Goal: Task Accomplishment & Management: Manage account settings

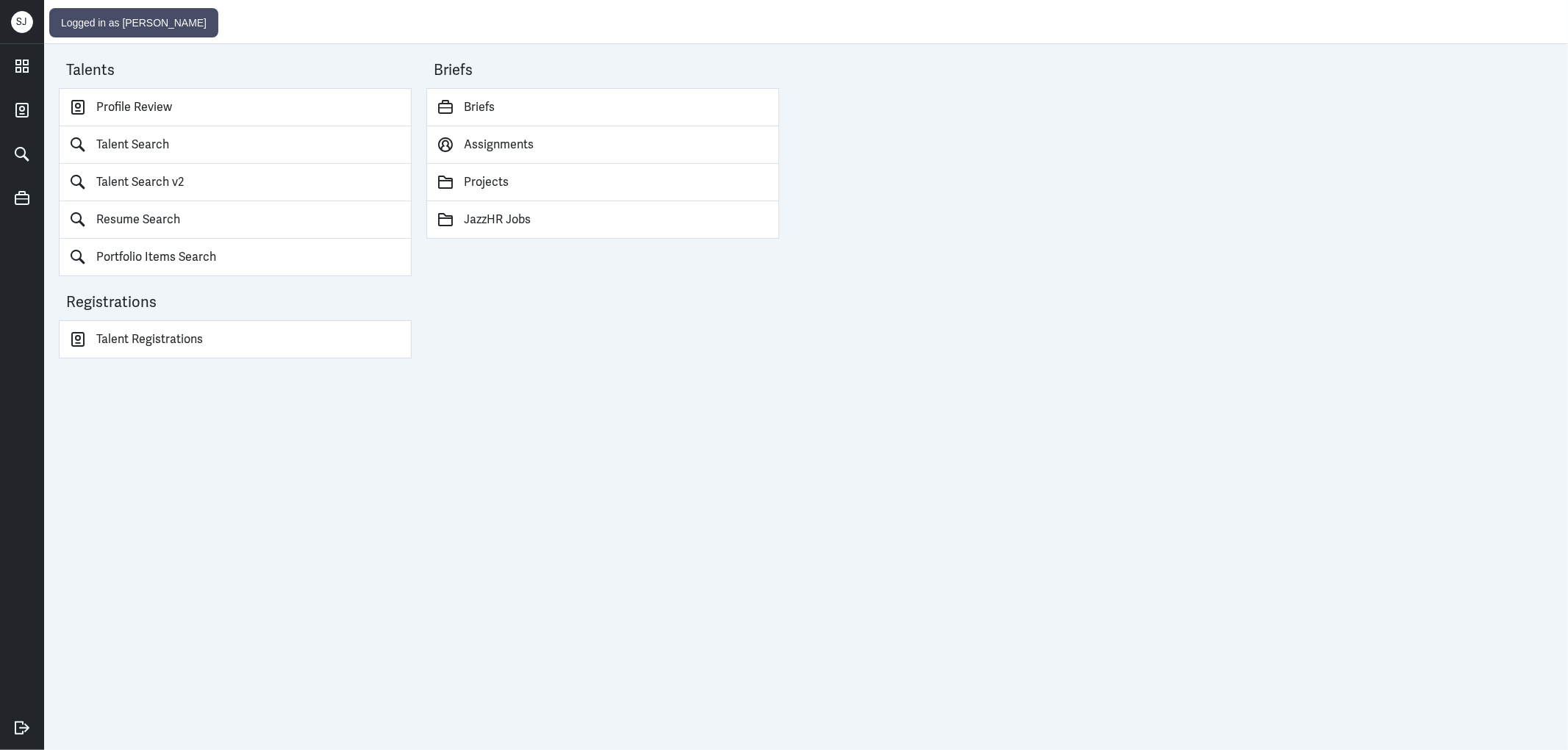
click at [18, 16] on div "[PERSON_NAME]" at bounding box center [22, 22] width 22 height 22
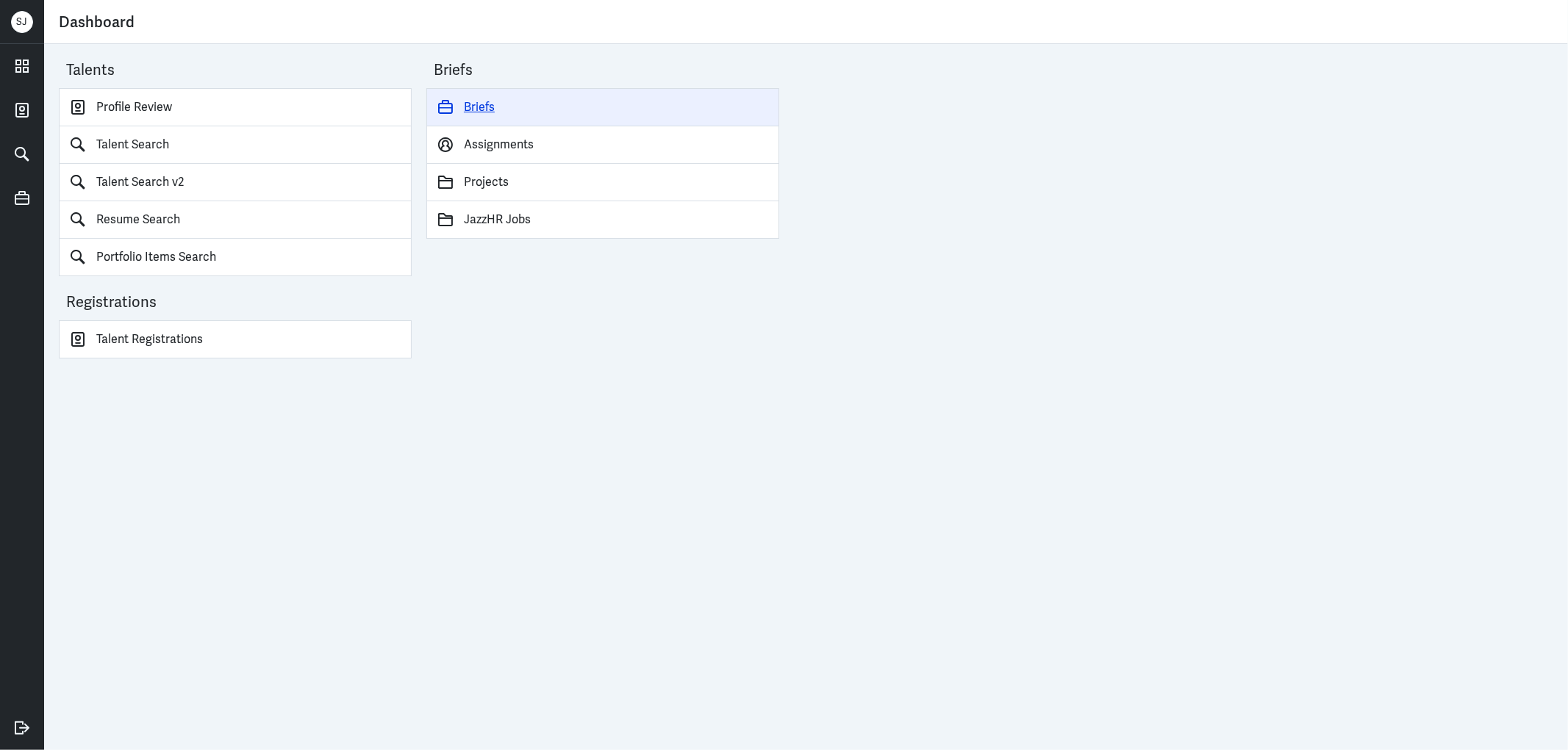
click at [472, 100] on link "Briefs" at bounding box center [603, 107] width 353 height 38
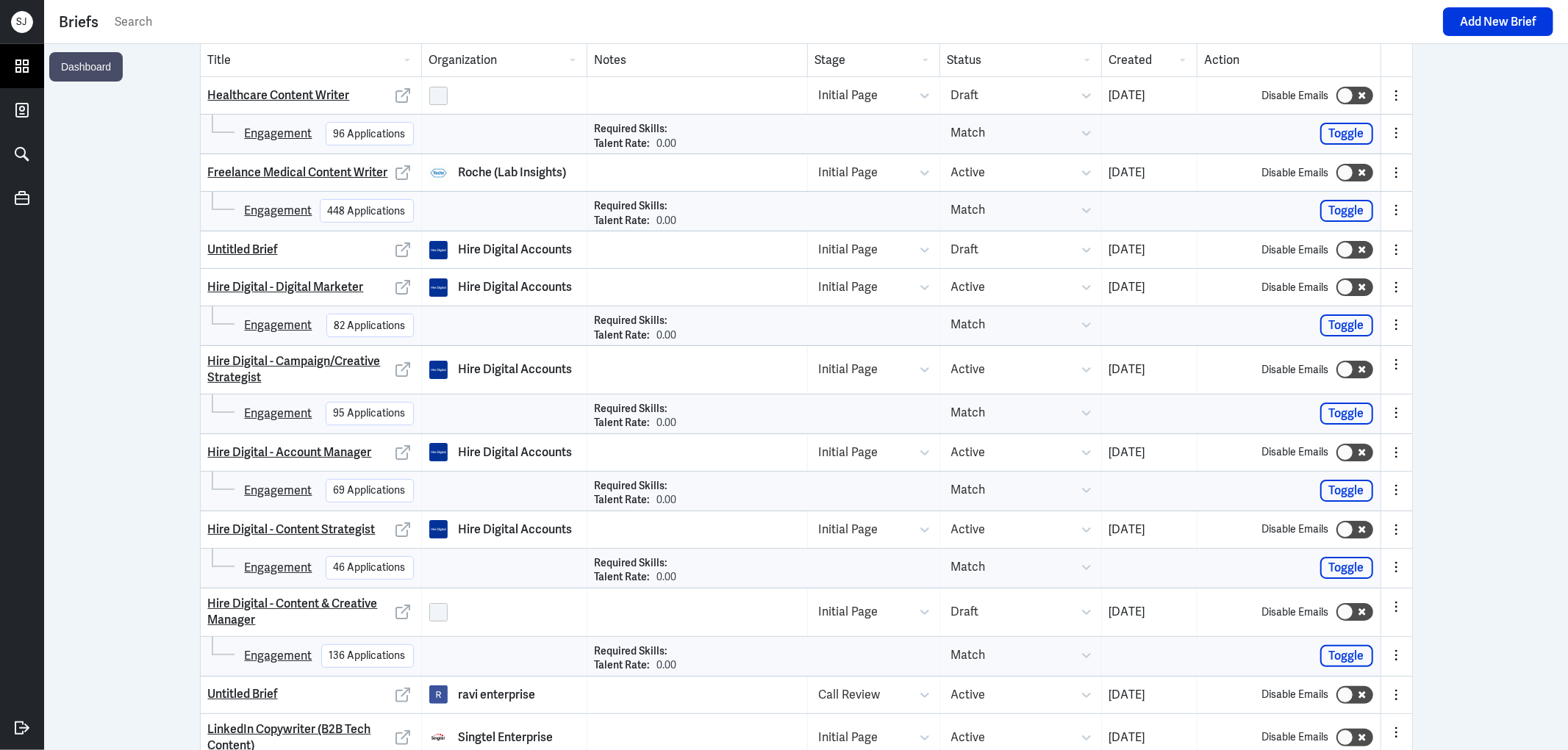
click at [30, 76] on icon at bounding box center [22, 66] width 22 height 22
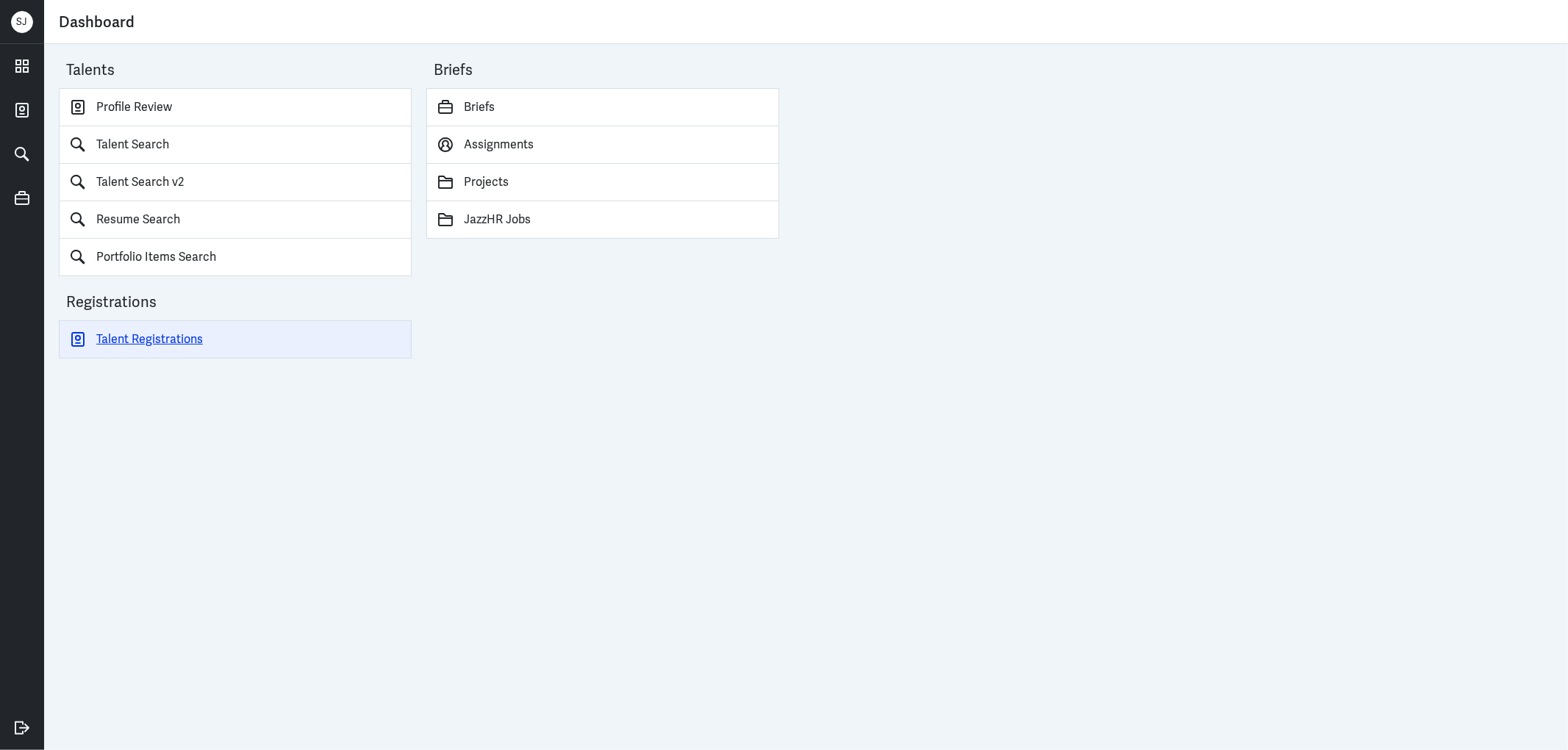
click at [153, 334] on link "Talent Registrations" at bounding box center [235, 339] width 353 height 38
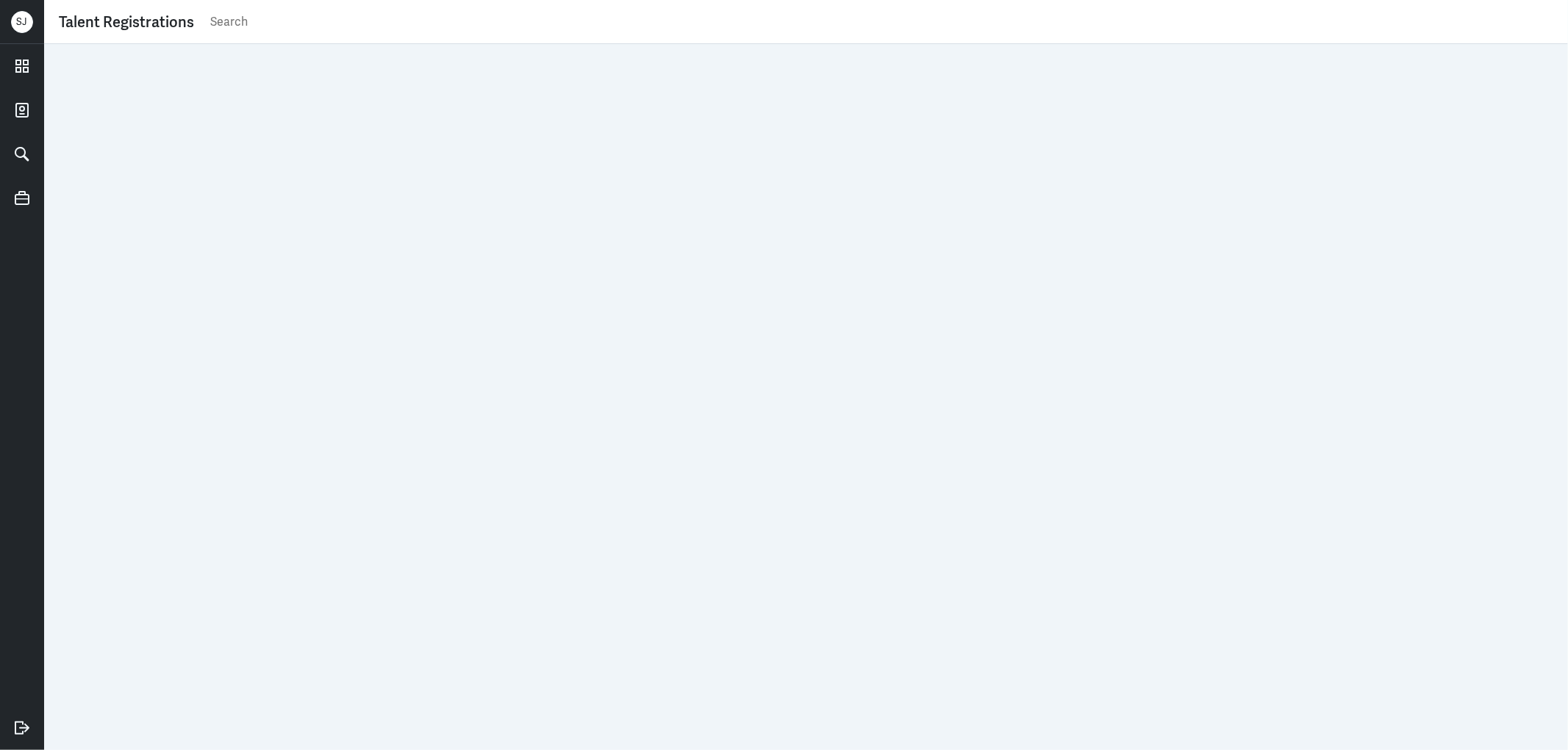
click at [239, 16] on input "text" at bounding box center [881, 22] width 1345 height 22
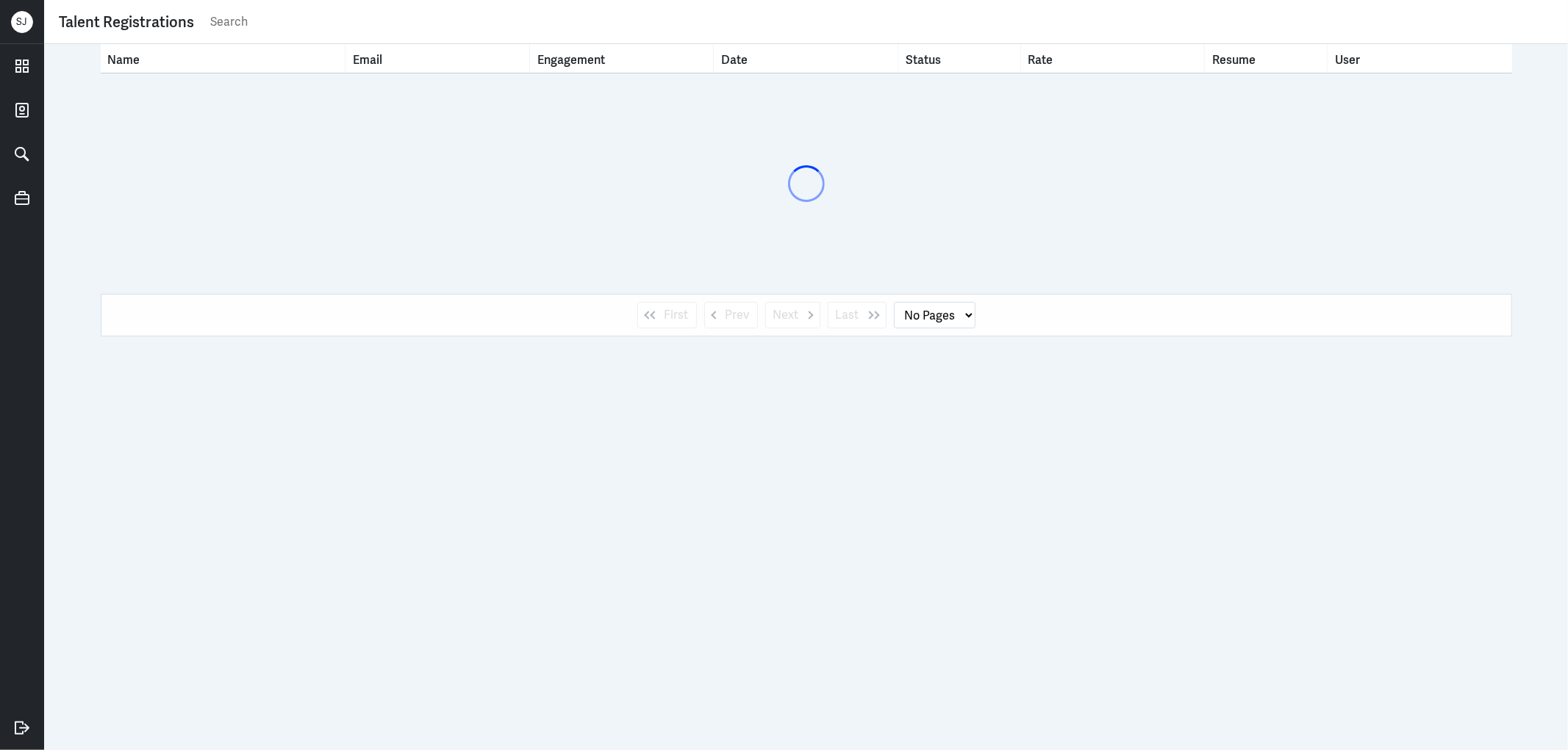
paste input "[DOMAIN_NAME][EMAIL_ADDRESS][DOMAIN_NAME]"
type input "[DOMAIN_NAME][EMAIL_ADDRESS][DOMAIN_NAME]"
select select "1"
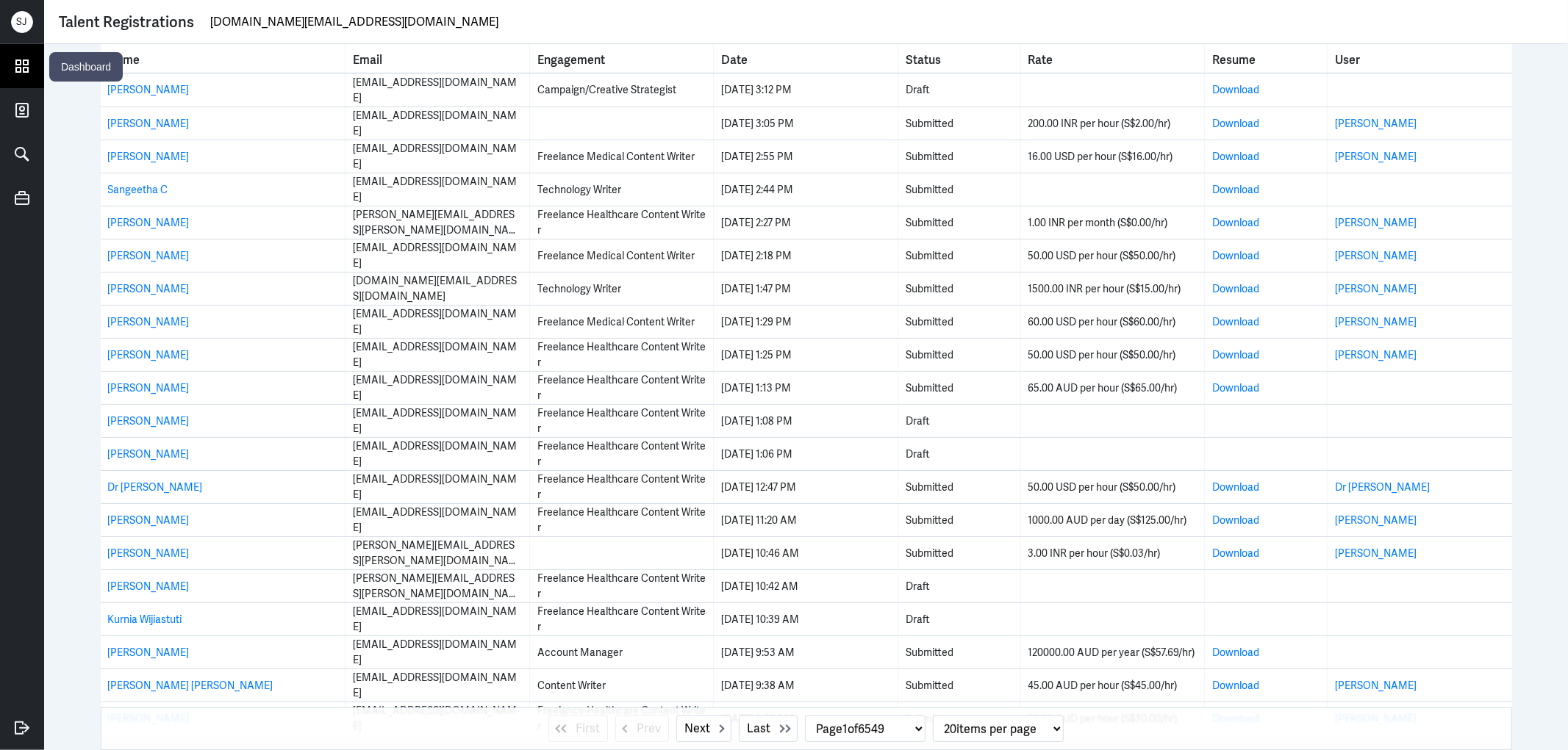
type input "[DOMAIN_NAME][EMAIL_ADDRESS][DOMAIN_NAME]"
click at [22, 59] on icon at bounding box center [22, 66] width 22 height 22
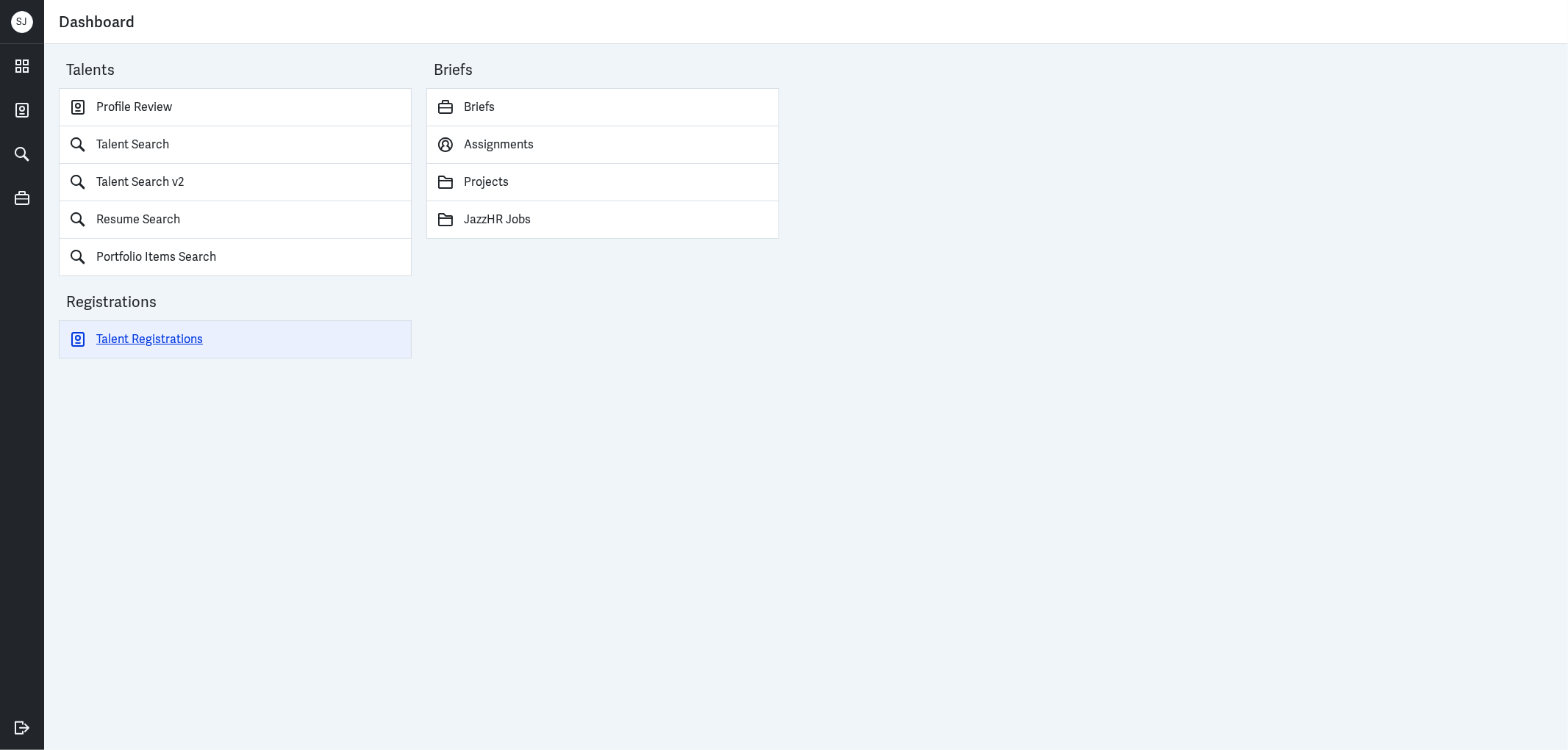
click at [158, 334] on link "Talent Registrations" at bounding box center [235, 339] width 353 height 38
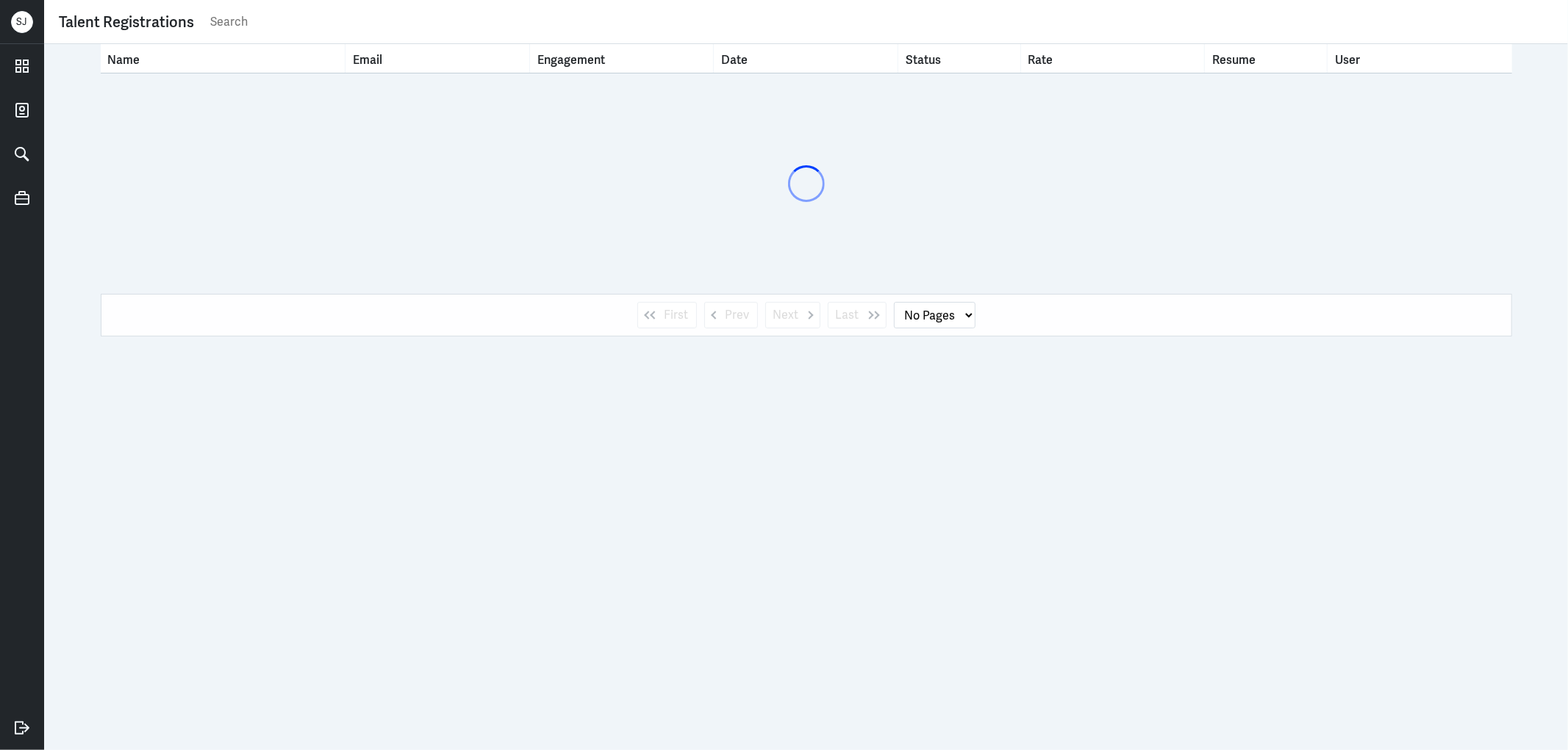
click at [254, 12] on input "text" at bounding box center [881, 22] width 1345 height 22
paste input "[DOMAIN_NAME][EMAIL_ADDRESS][DOMAIN_NAME]"
type input "[DOMAIN_NAME][EMAIL_ADDRESS][DOMAIN_NAME]"
select select "1"
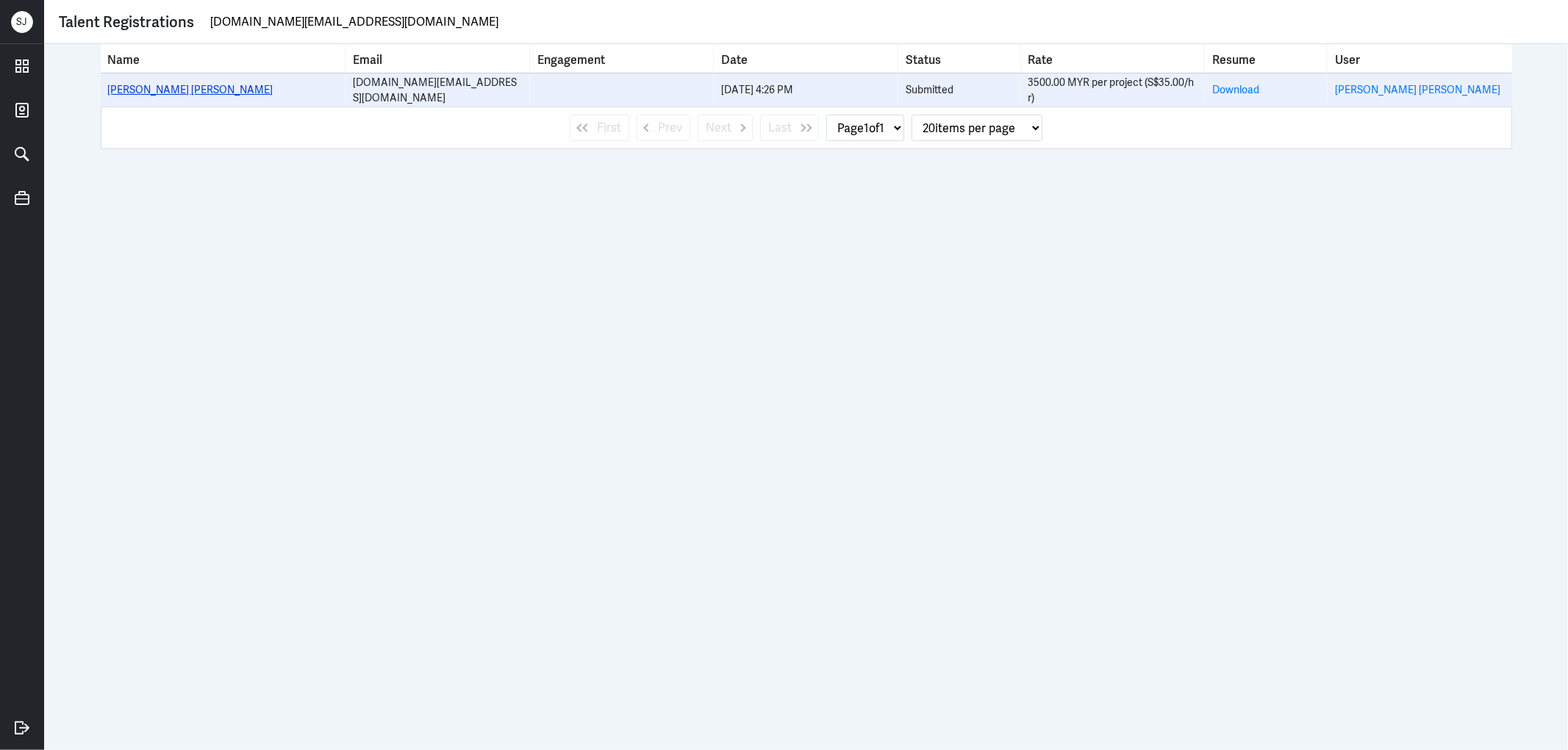
click at [138, 91] on link "[PERSON_NAME] [PERSON_NAME]" at bounding box center [190, 89] width 165 height 13
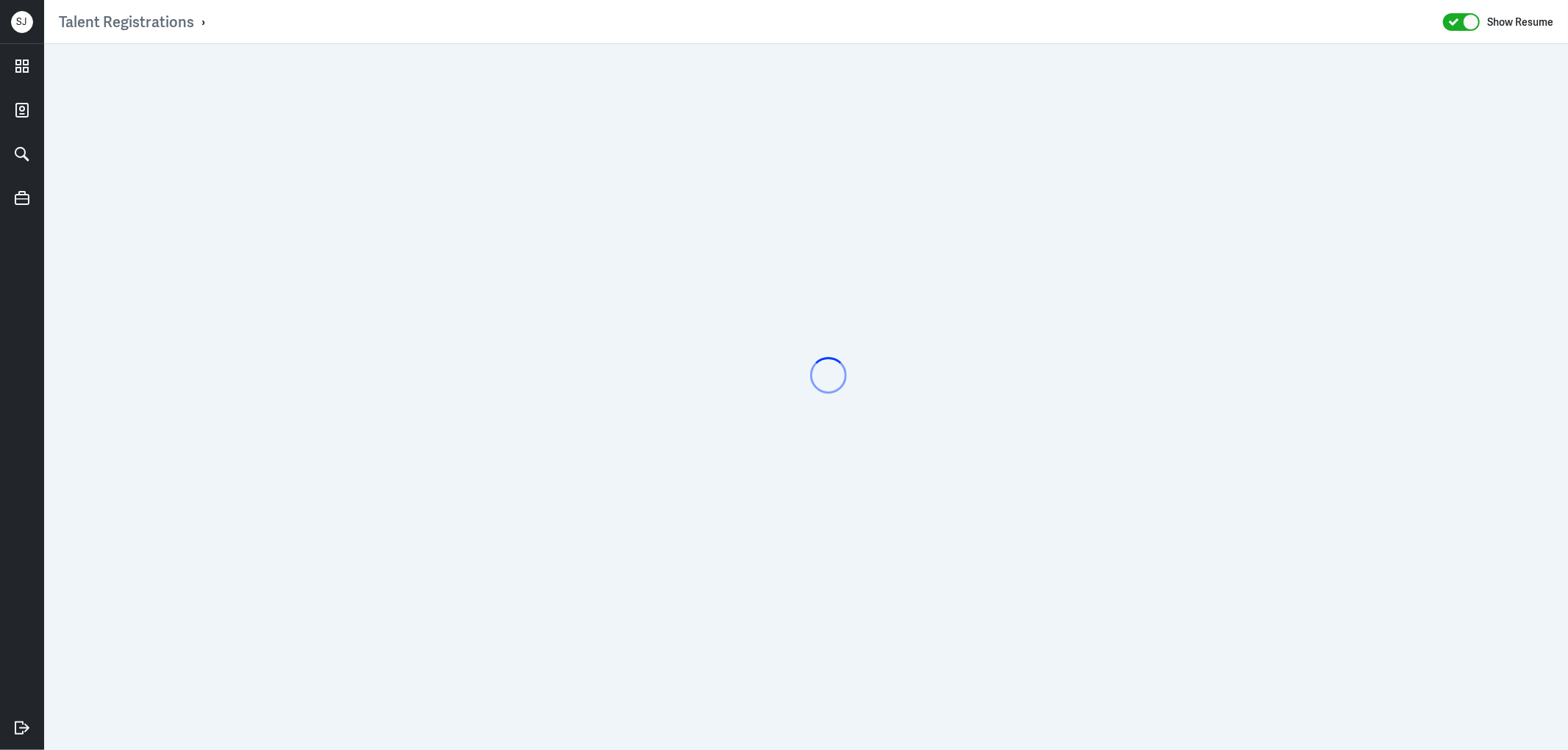
click at [217, 83] on div at bounding box center [806, 397] width 1524 height 706
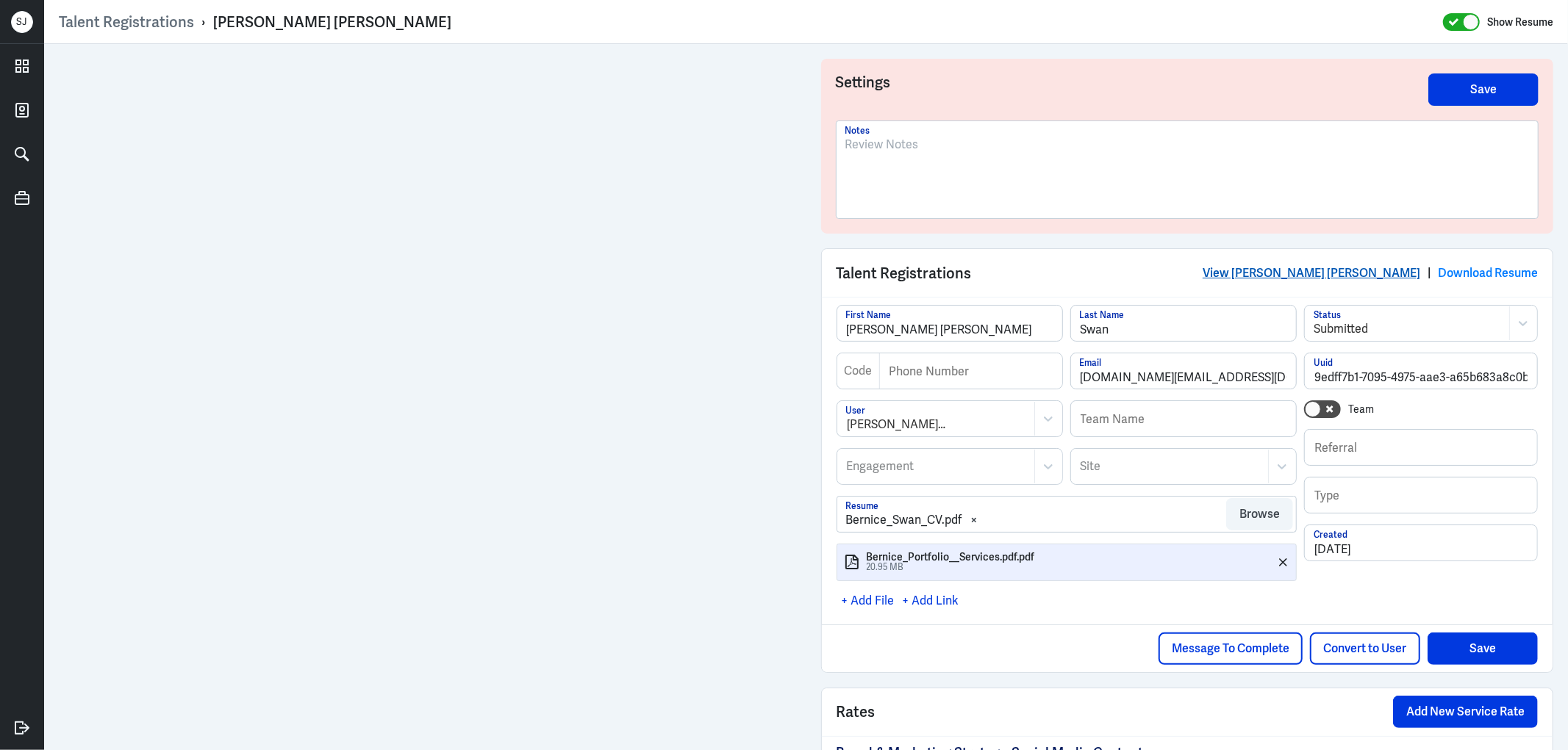
click at [1312, 266] on link "View [PERSON_NAME] [PERSON_NAME]" at bounding box center [1311, 273] width 217 height 16
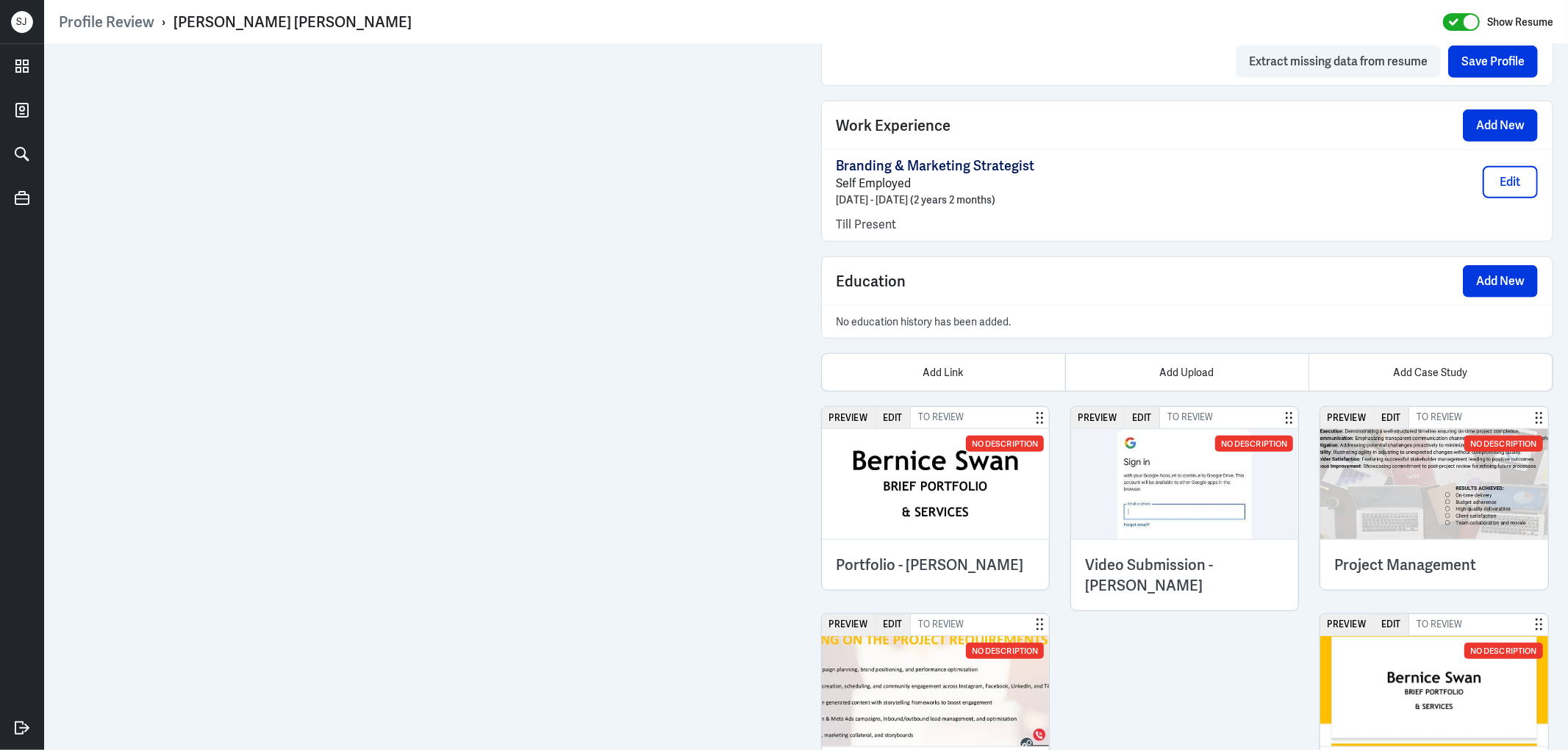
scroll to position [1071, 0]
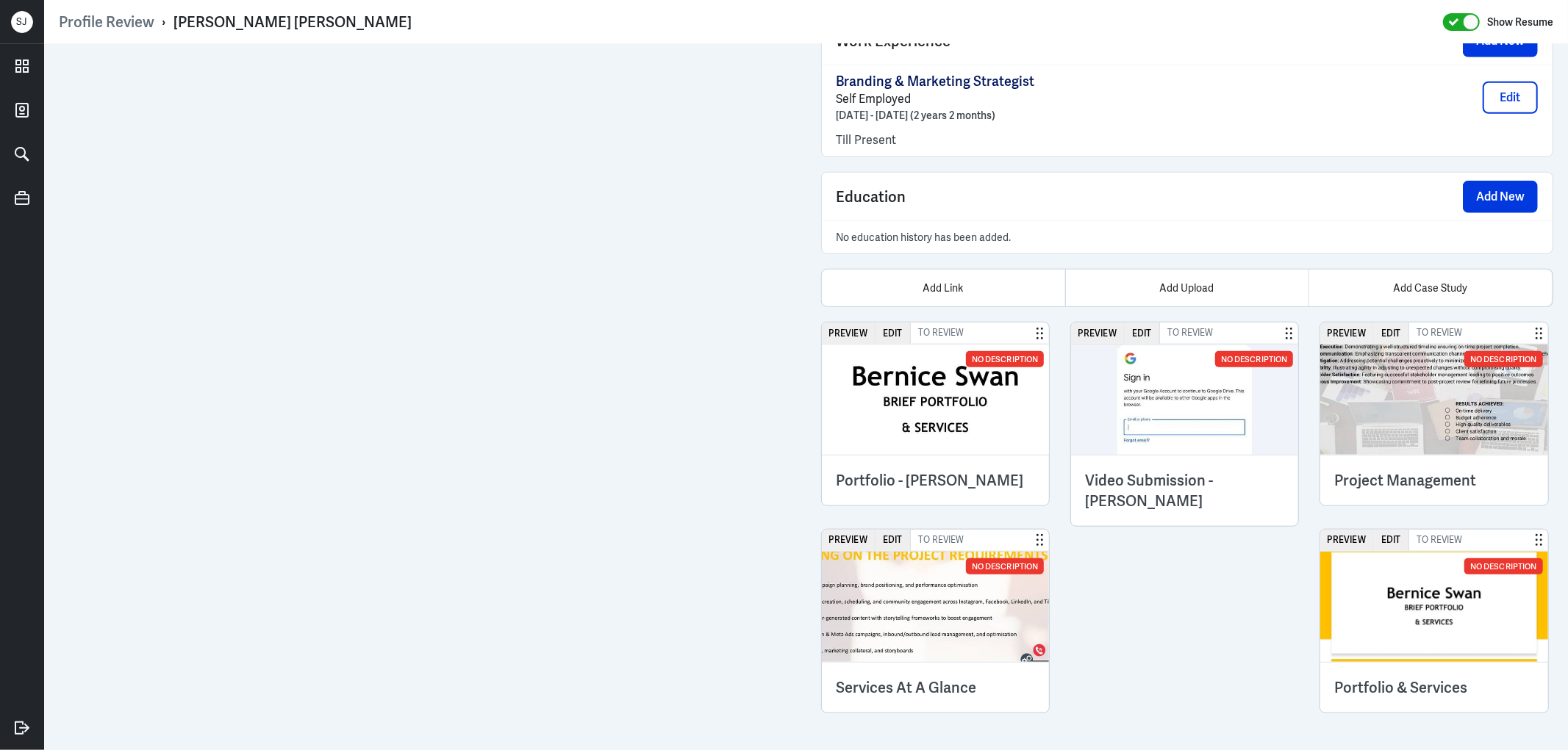
click at [916, 437] on img at bounding box center [935, 399] width 228 height 110
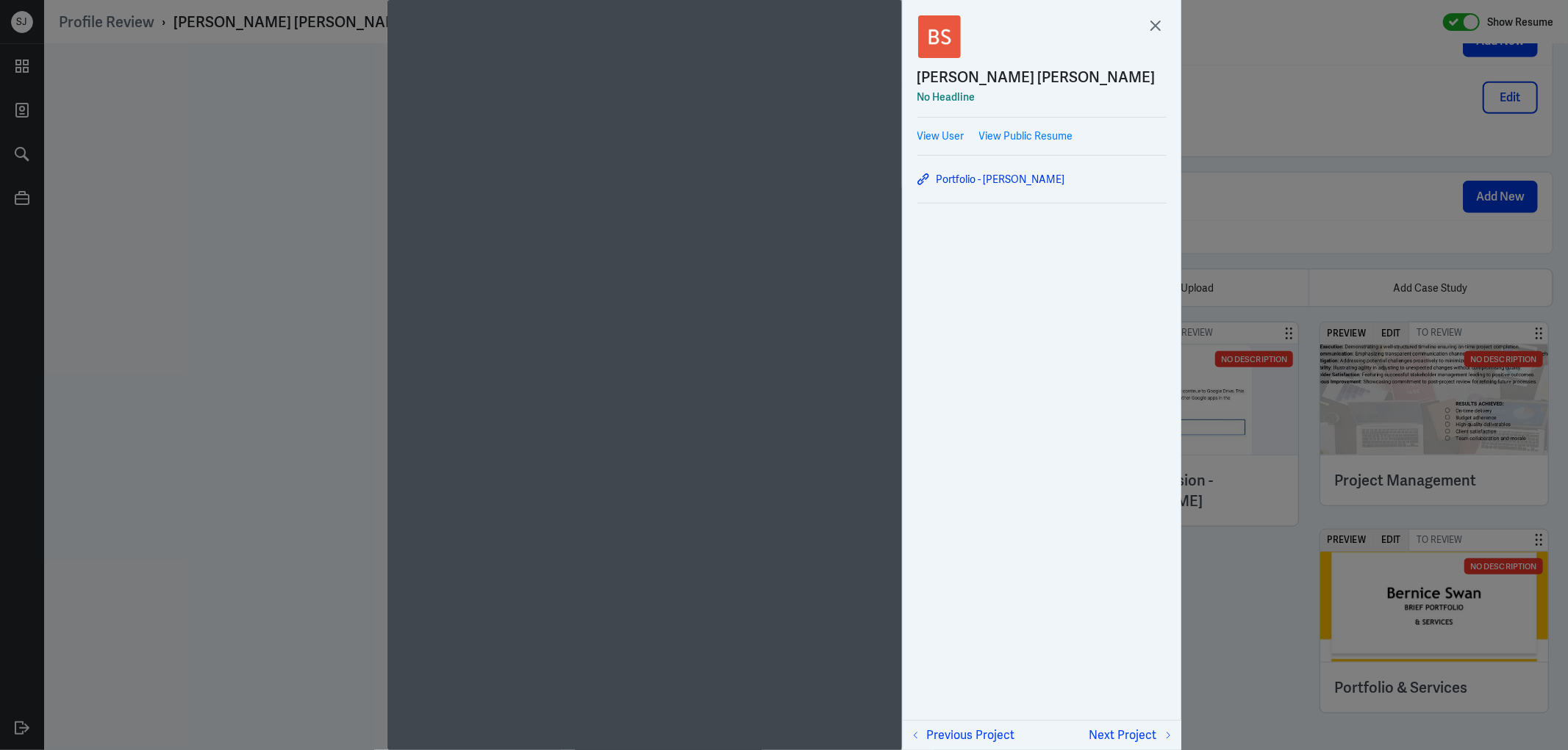
click at [1267, 590] on div at bounding box center [784, 375] width 1568 height 750
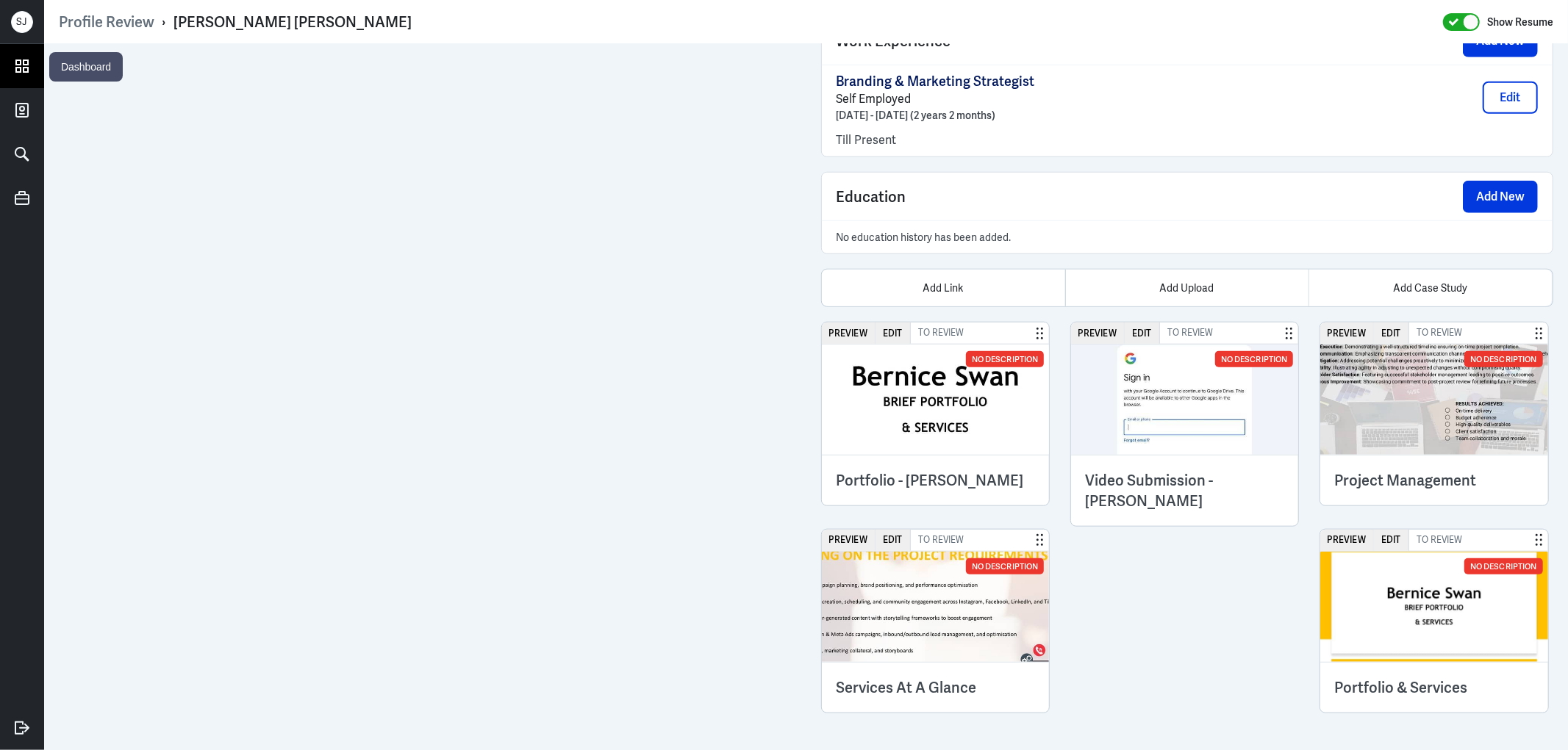
click at [22, 70] on icon at bounding box center [22, 67] width 12 height 12
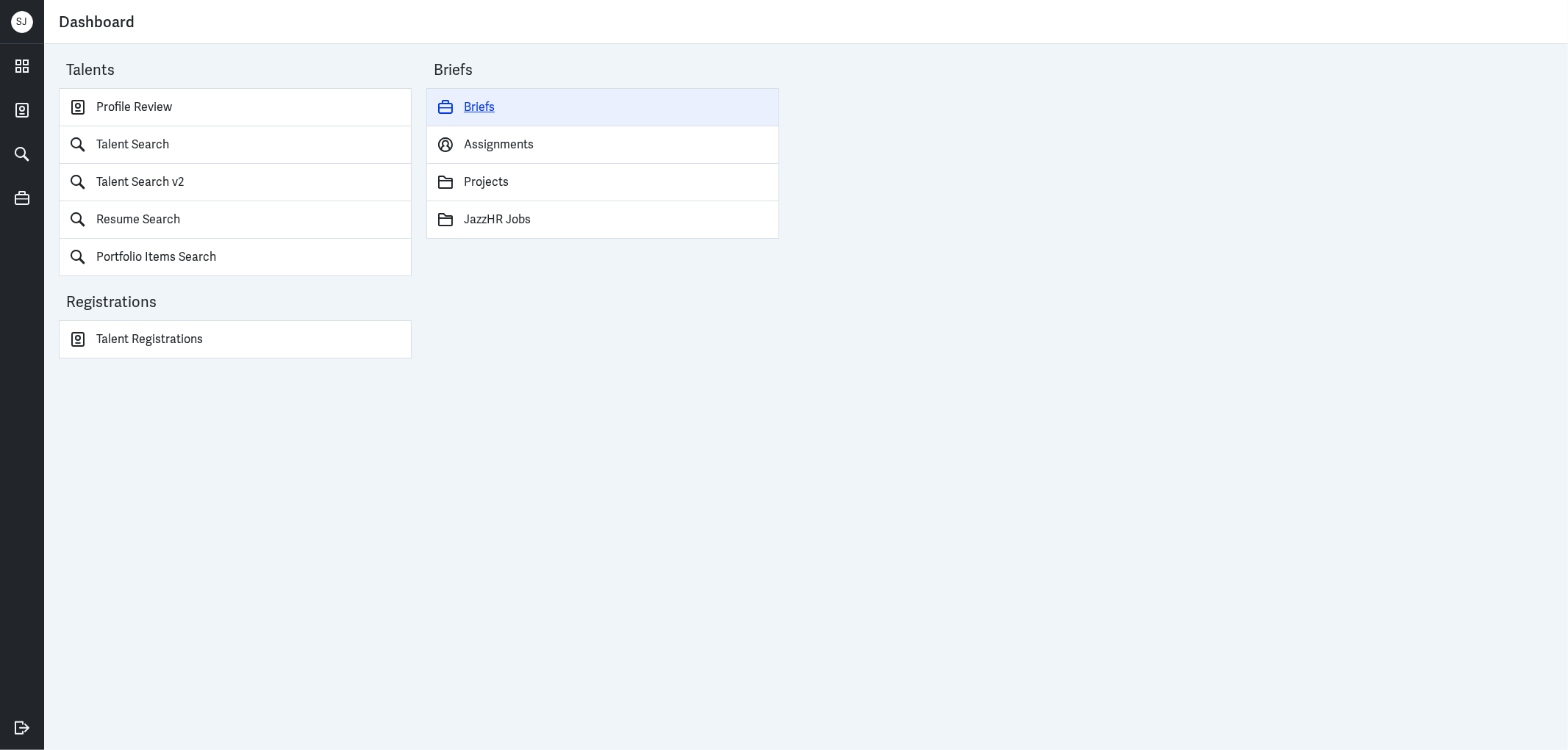
click at [491, 92] on link "Briefs" at bounding box center [603, 107] width 353 height 38
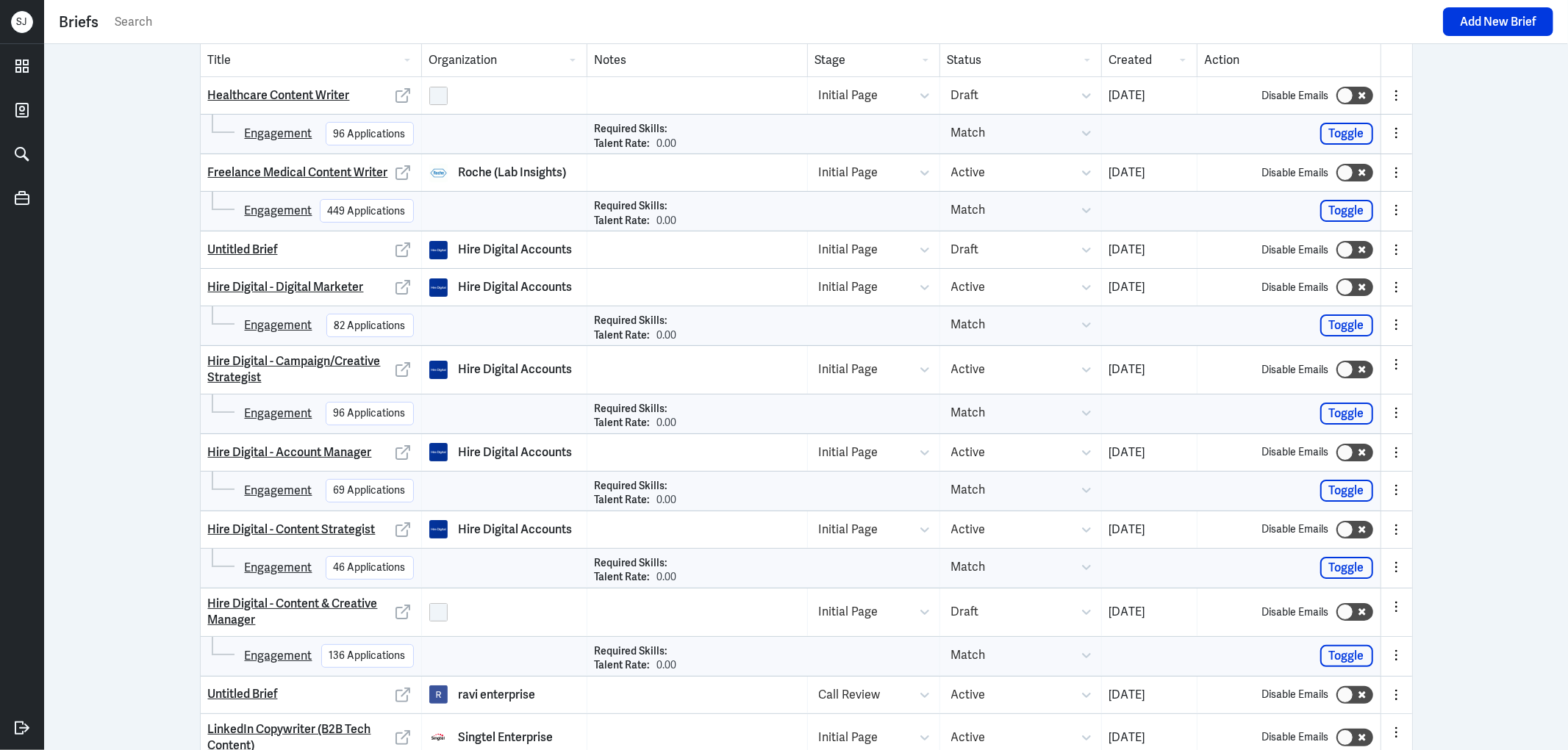
click at [106, 131] on div "Title Organization Notes Stage Status Created Action Healthcare Content Writer …" at bounding box center [806, 397] width 1524 height 706
drag, startPoint x: 274, startPoint y: 135, endPoint x: 143, endPoint y: 158, distance: 133.0
click at [143, 158] on div "Title Organization Notes Stage Status Created Action Healthcare Content Writer …" at bounding box center [806, 397] width 1524 height 706
drag, startPoint x: 270, startPoint y: 134, endPoint x: 131, endPoint y: 142, distance: 139.2
click at [131, 142] on div "Title Organization Notes Stage Status Created Action Healthcare Content Writer …" at bounding box center [806, 397] width 1524 height 706
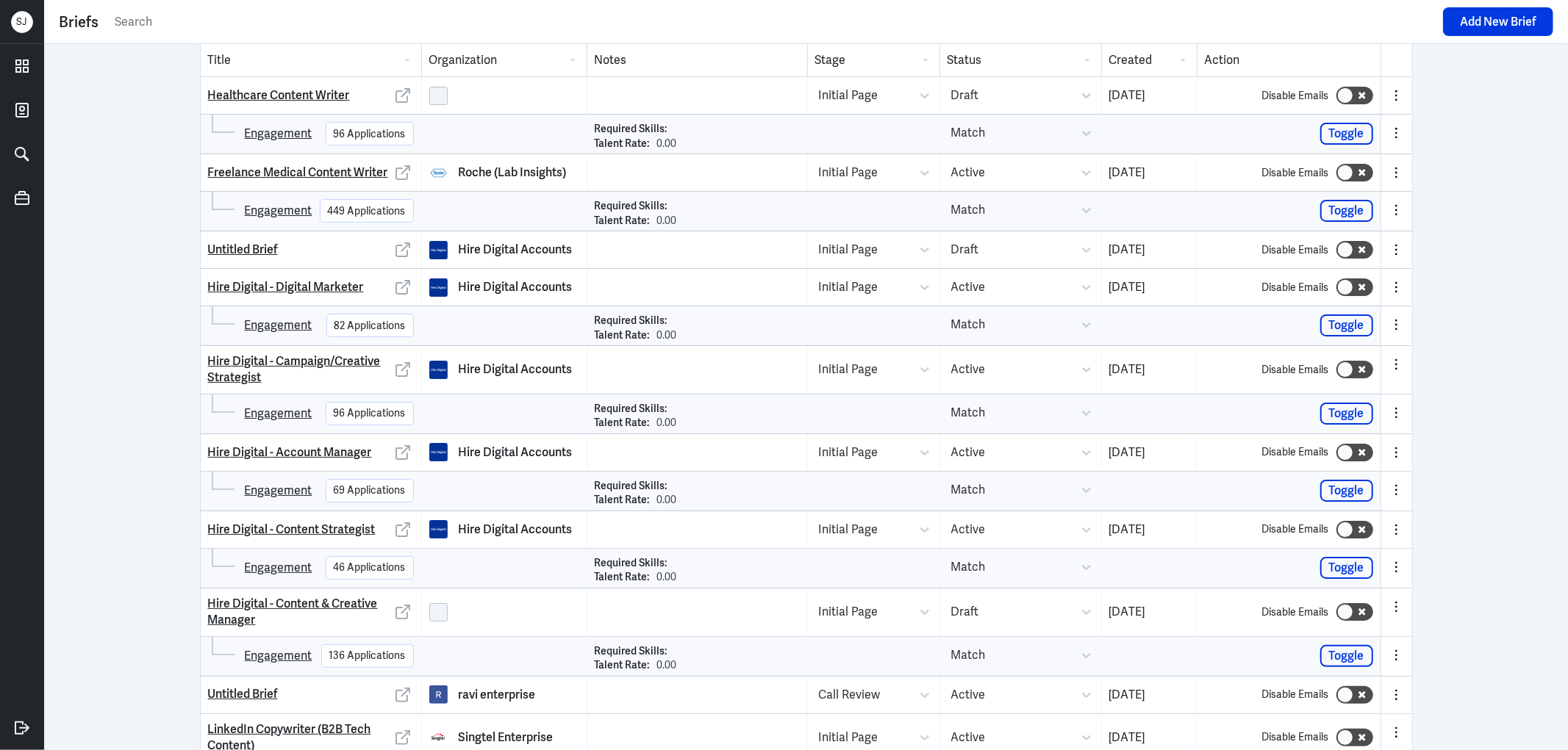
drag, startPoint x: 326, startPoint y: 288, endPoint x: 160, endPoint y: 275, distance: 166.5
click at [151, 279] on div "Title Organization Notes Stage Status Created Action Healthcare Content Writer …" at bounding box center [806, 397] width 1524 height 706
click at [143, 237] on div "Title Organization Notes Stage Status Created Action Healthcare Content Writer …" at bounding box center [806, 397] width 1524 height 706
click at [125, 22] on input "text" at bounding box center [774, 22] width 1322 height 22
click at [130, 120] on div "Title Organization Notes Stage Status Created Action Healthcare Content Writer …" at bounding box center [806, 397] width 1524 height 706
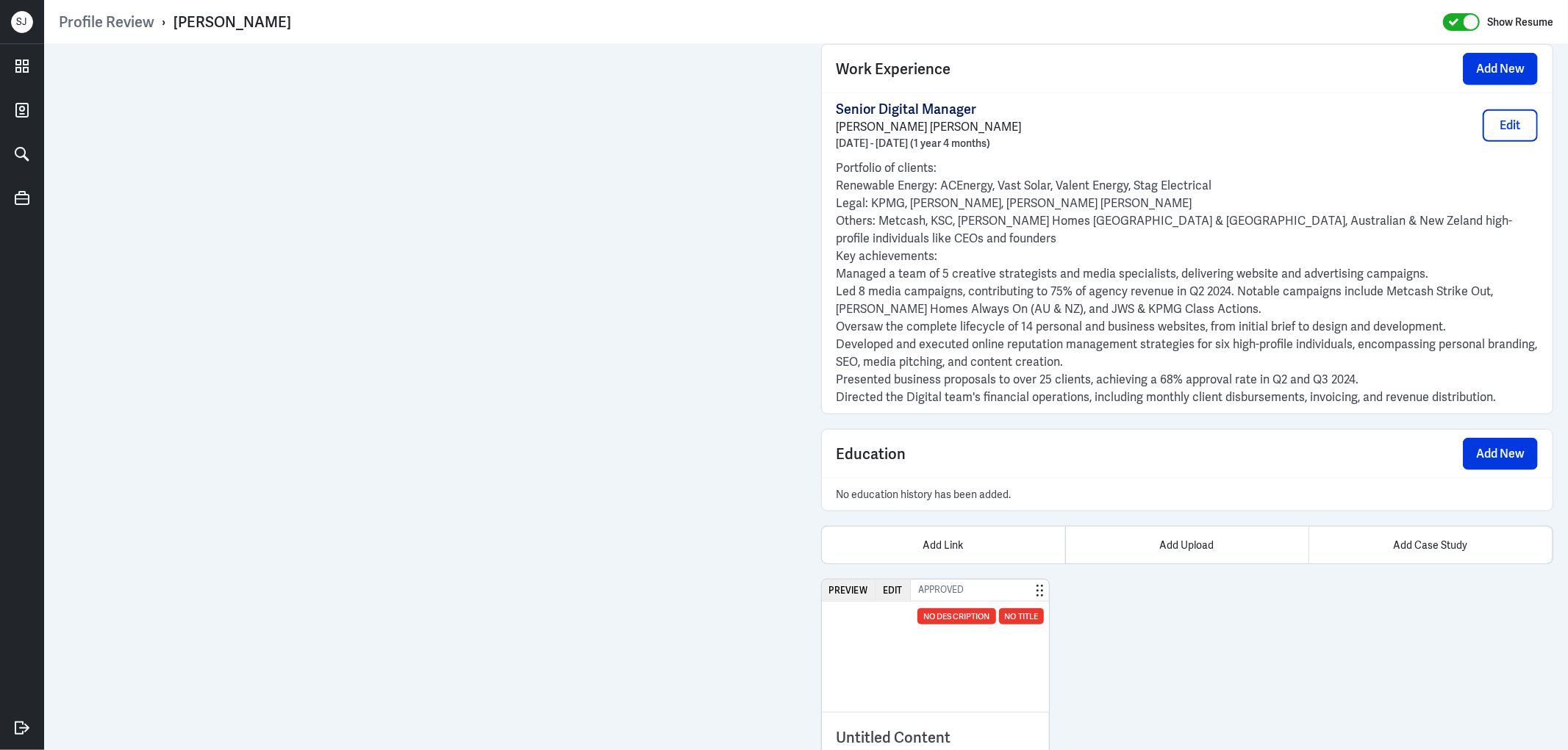
scroll to position [1136, 0]
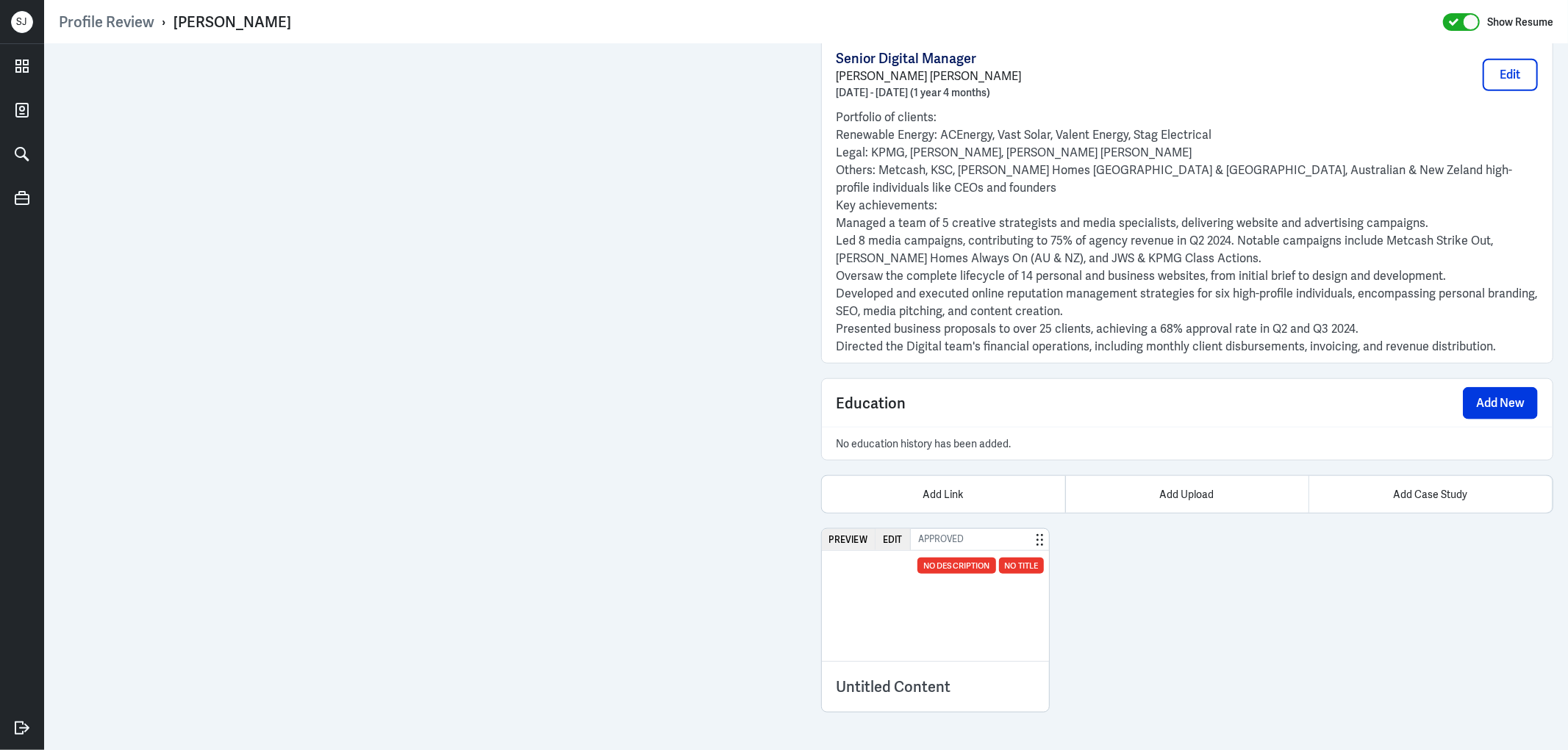
click at [941, 592] on img at bounding box center [935, 606] width 228 height 110
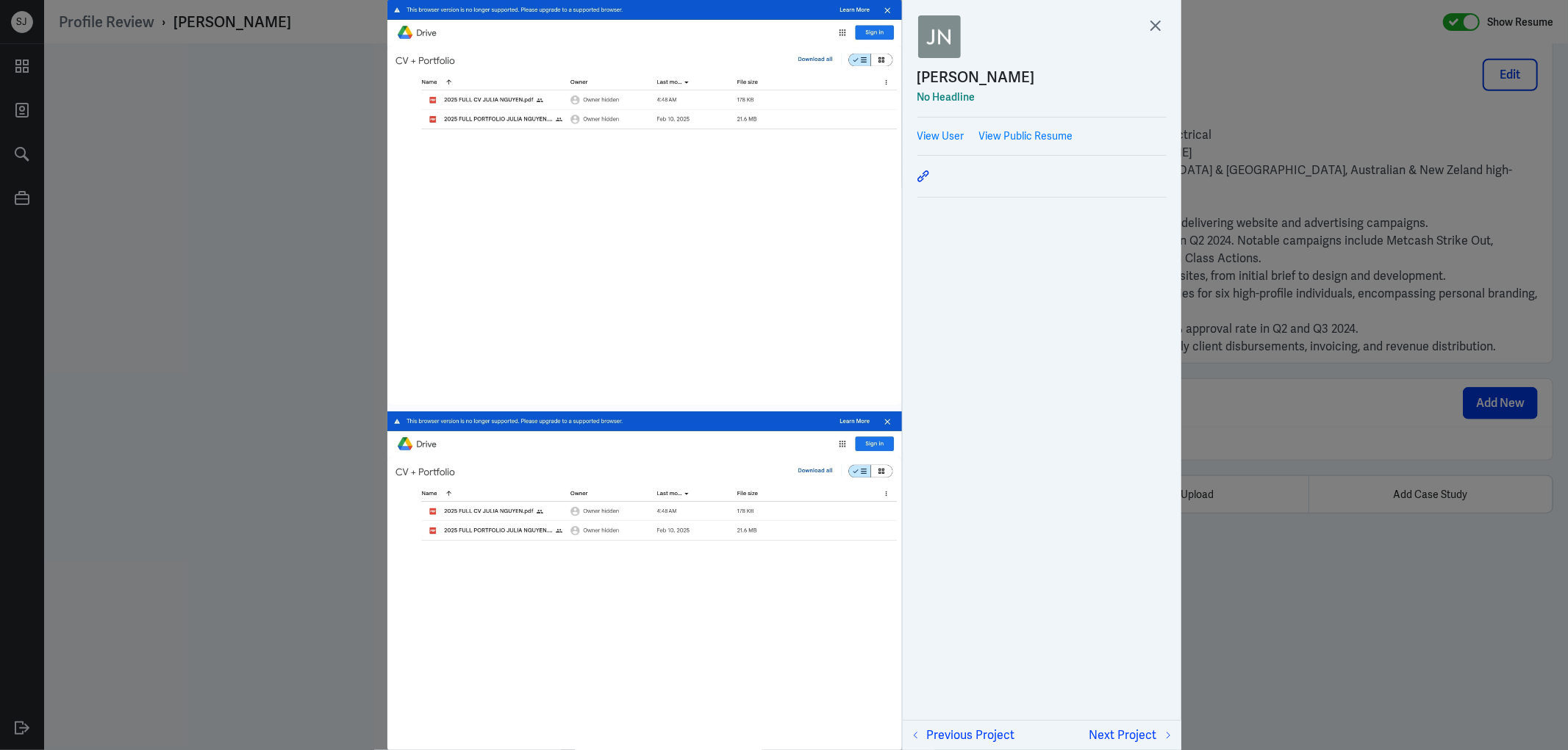
click at [1331, 607] on div at bounding box center [784, 375] width 1568 height 750
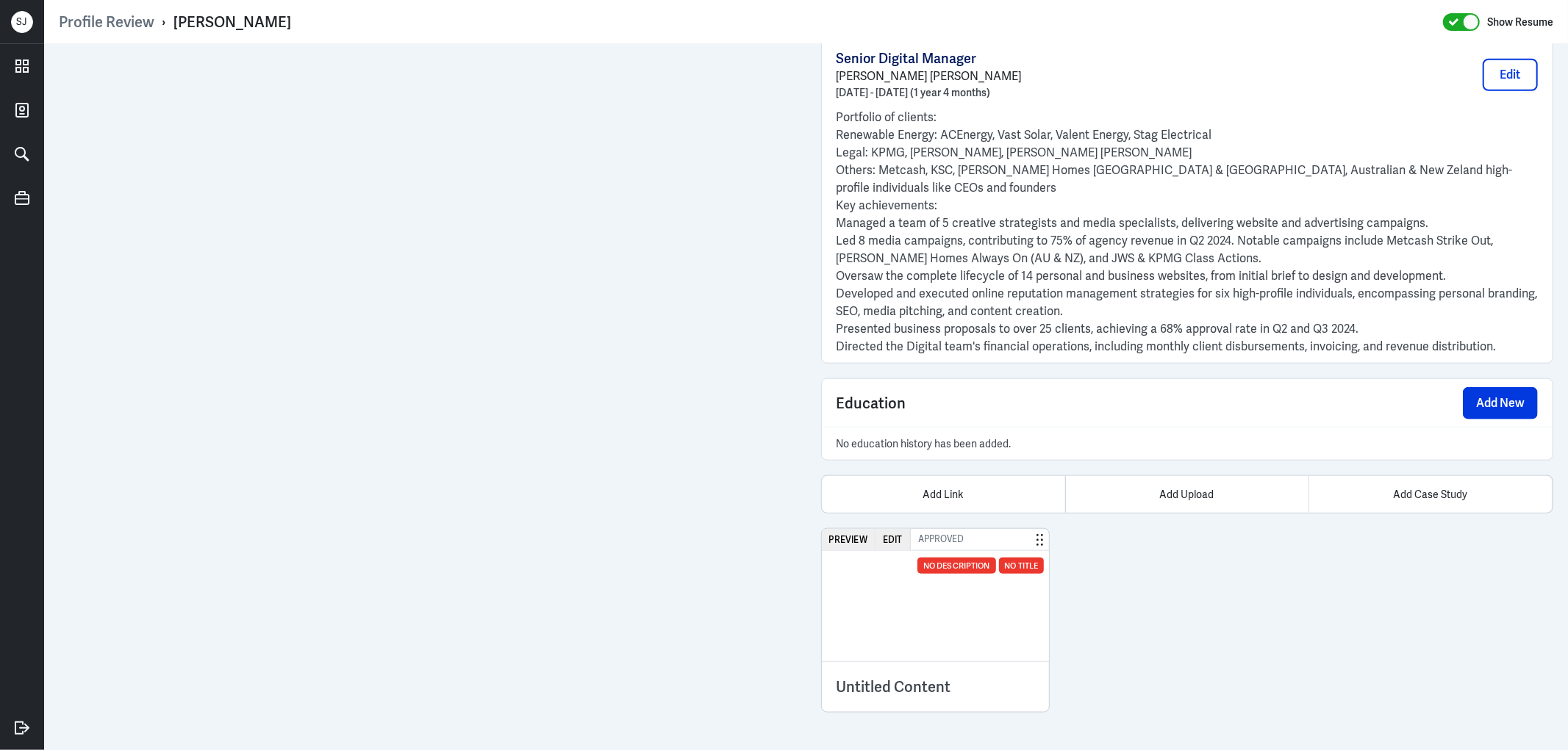
click at [906, 661] on img at bounding box center [935, 606] width 228 height 110
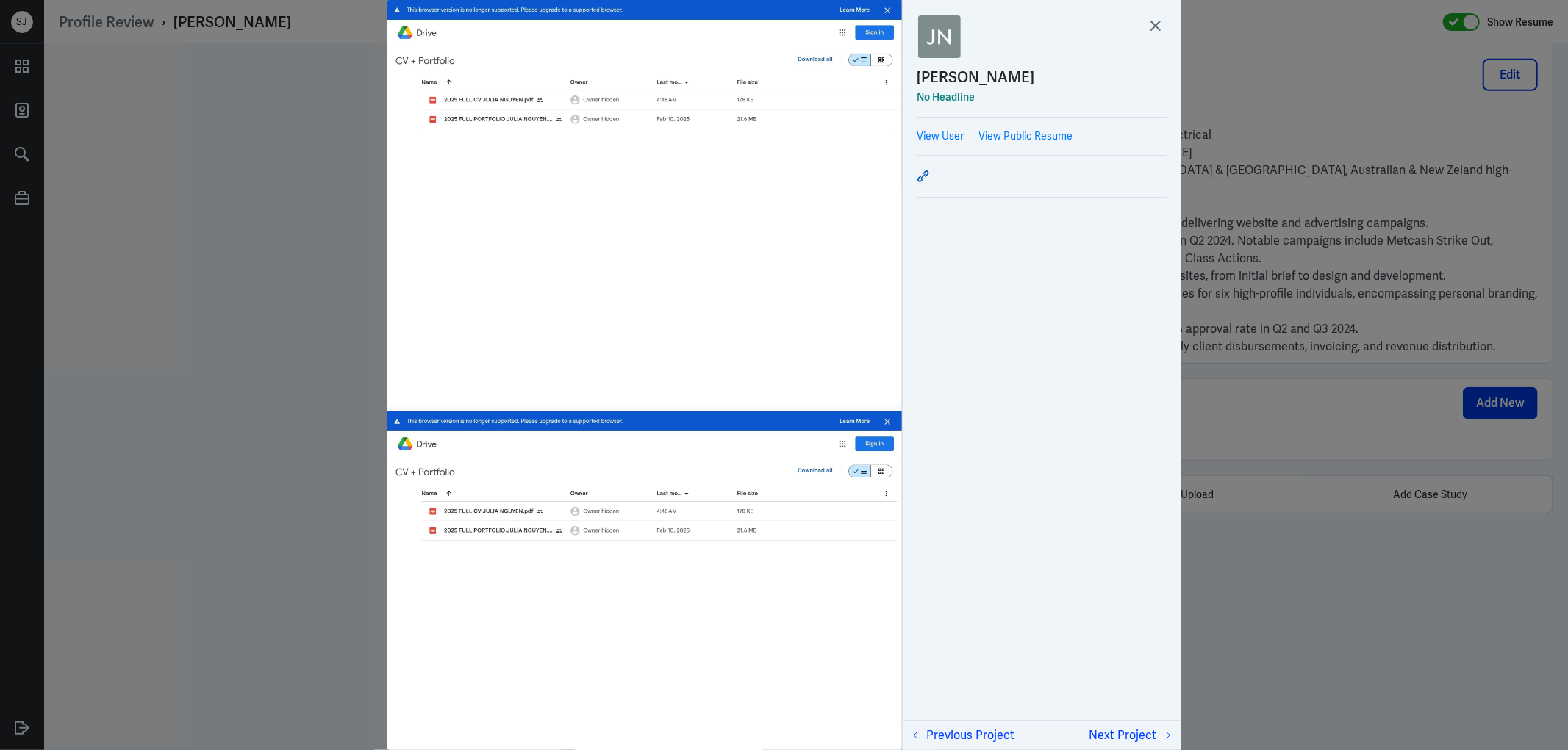
click at [917, 174] on icon at bounding box center [923, 176] width 12 height 12
click at [1321, 119] on div at bounding box center [784, 375] width 1568 height 750
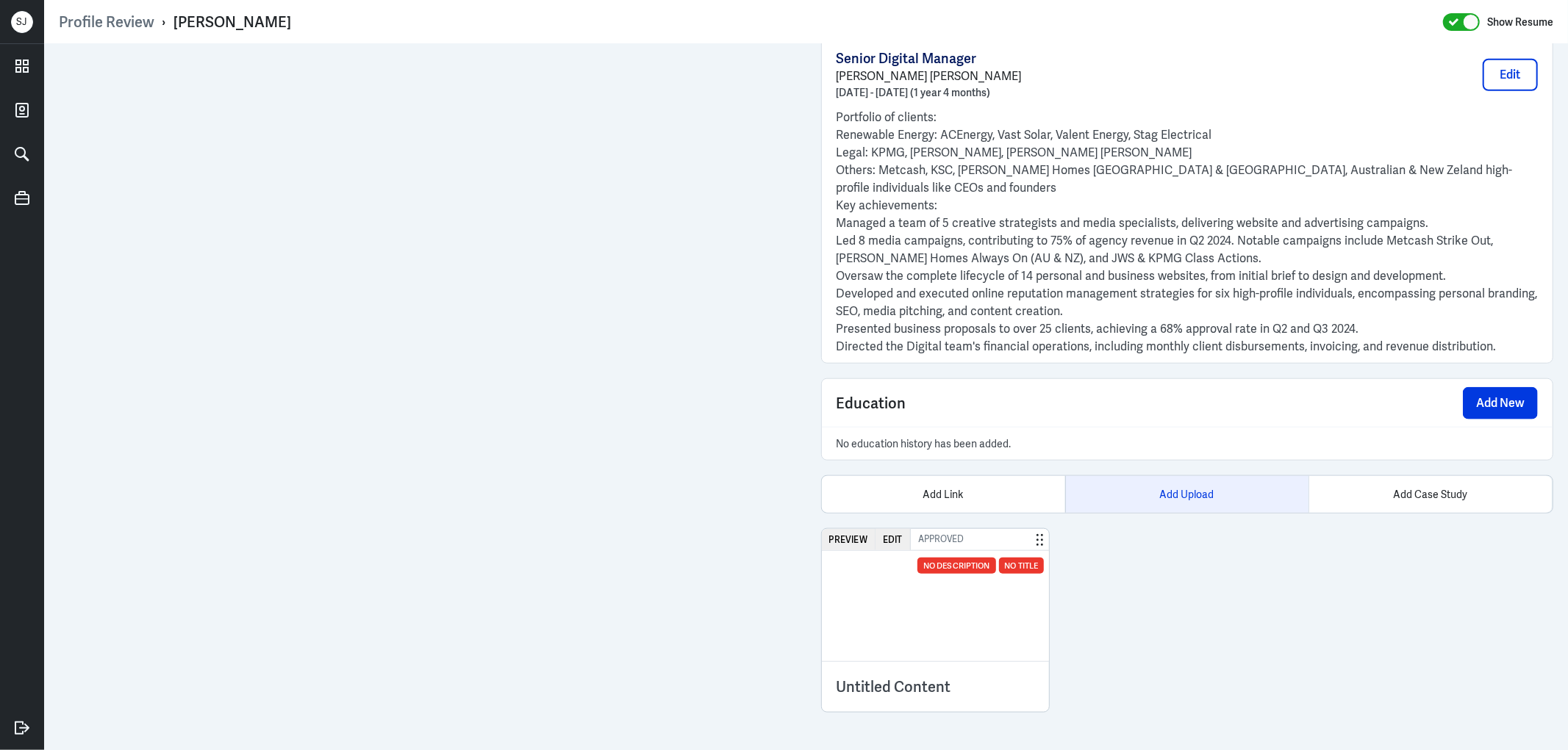
click at [1174, 504] on div "Add Upload" at bounding box center [1186, 494] width 243 height 36
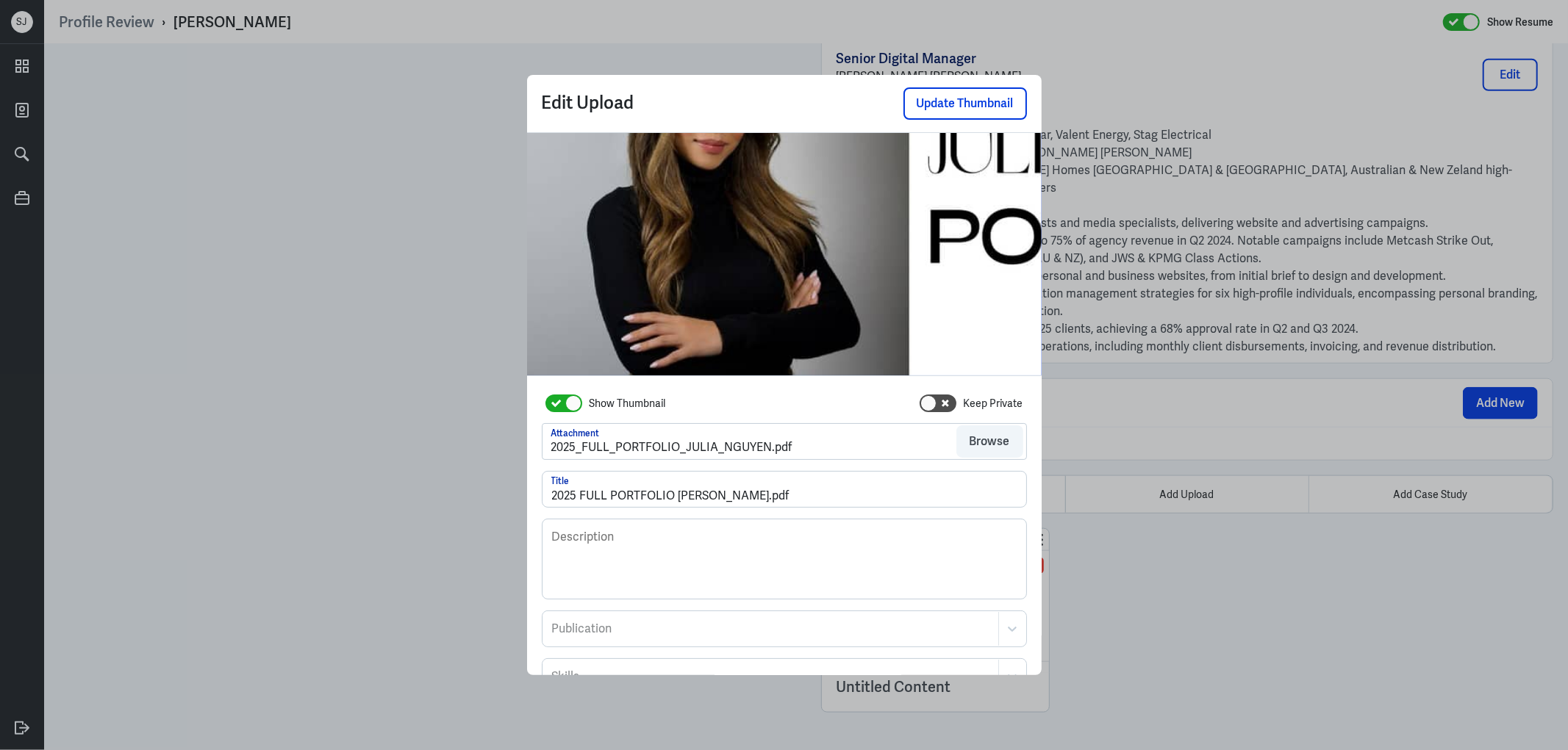
scroll to position [121, 0]
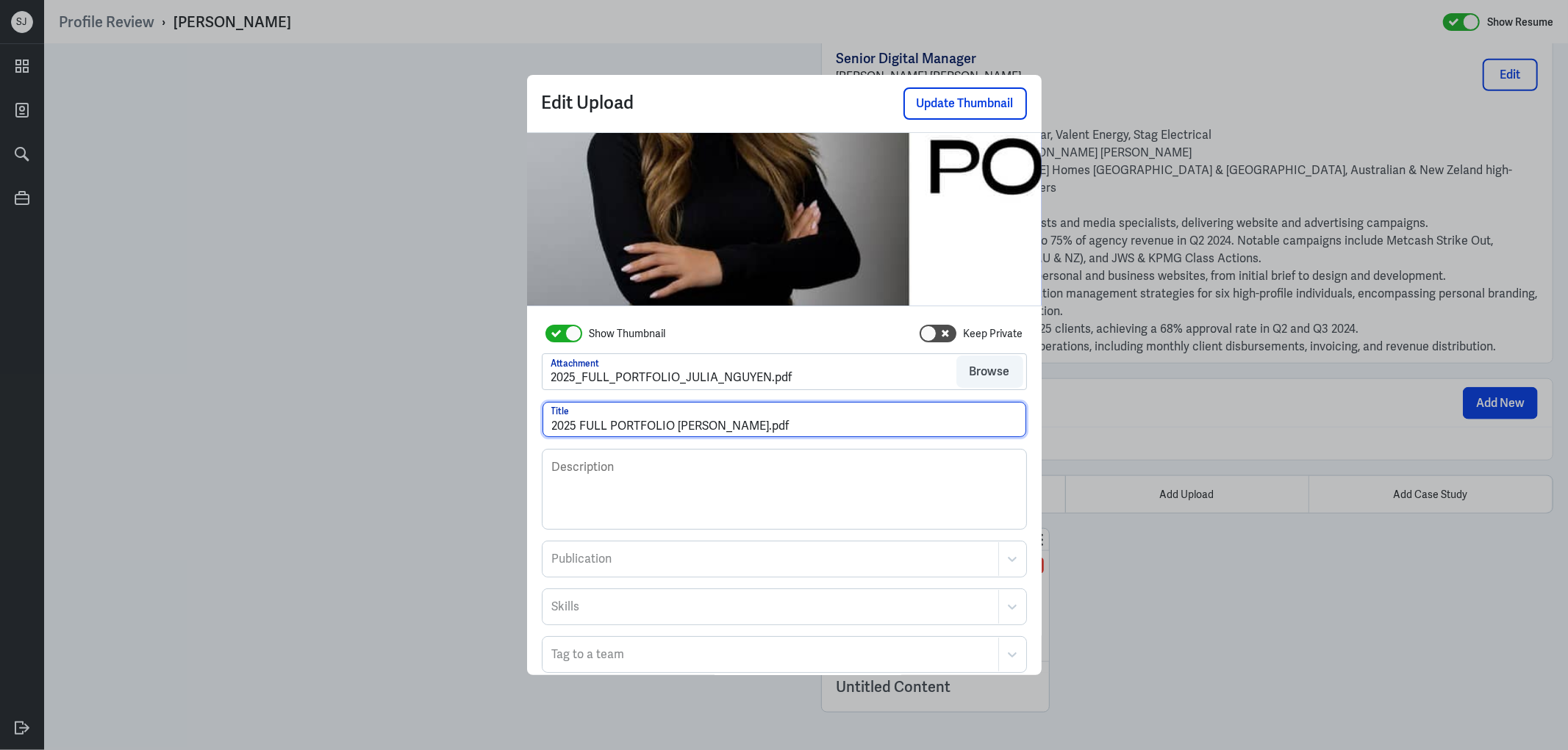
click at [670, 425] on input "2025 FULL PORTFOLIO JULIA NGUYEN.pdf" at bounding box center [784, 420] width 484 height 35
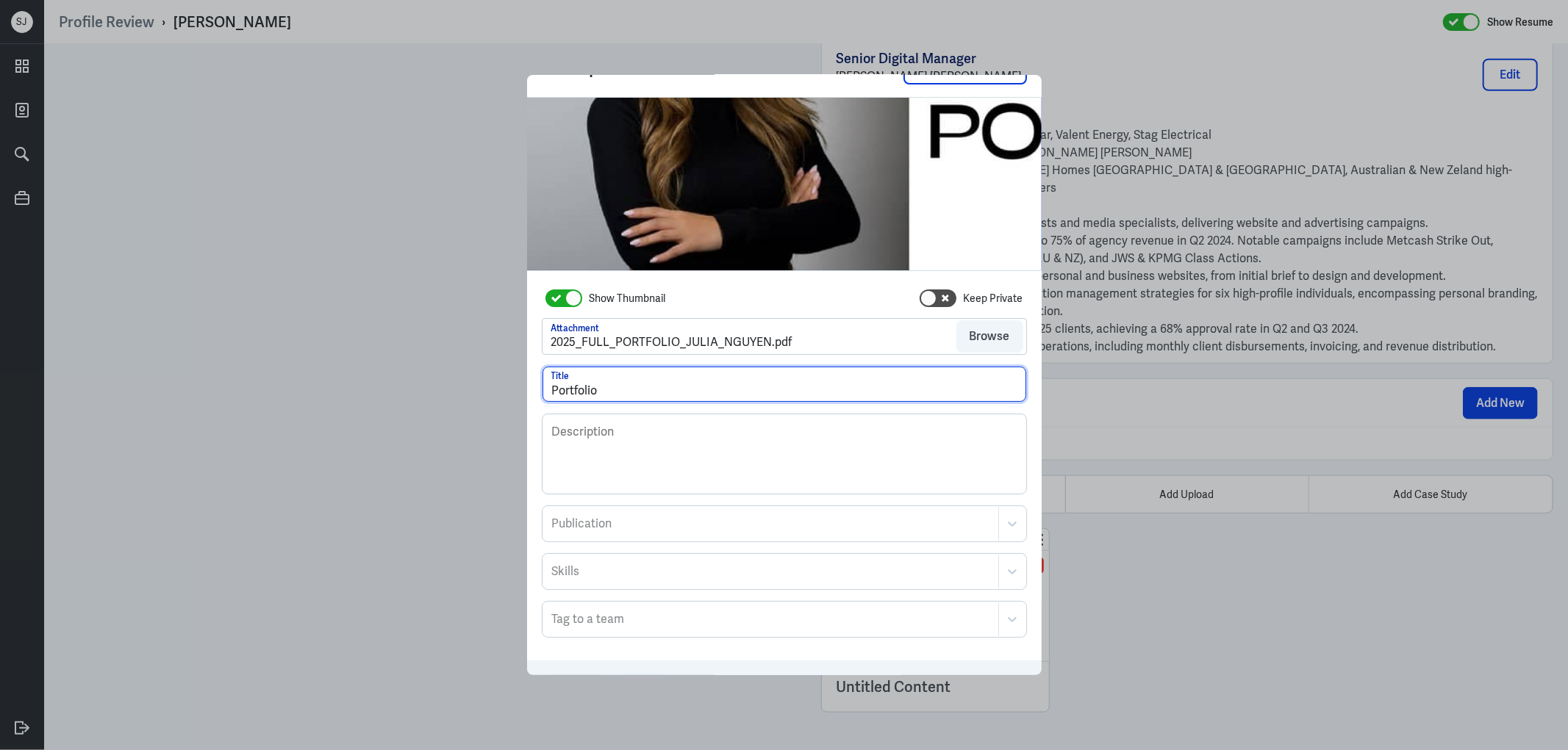
scroll to position [80, 0]
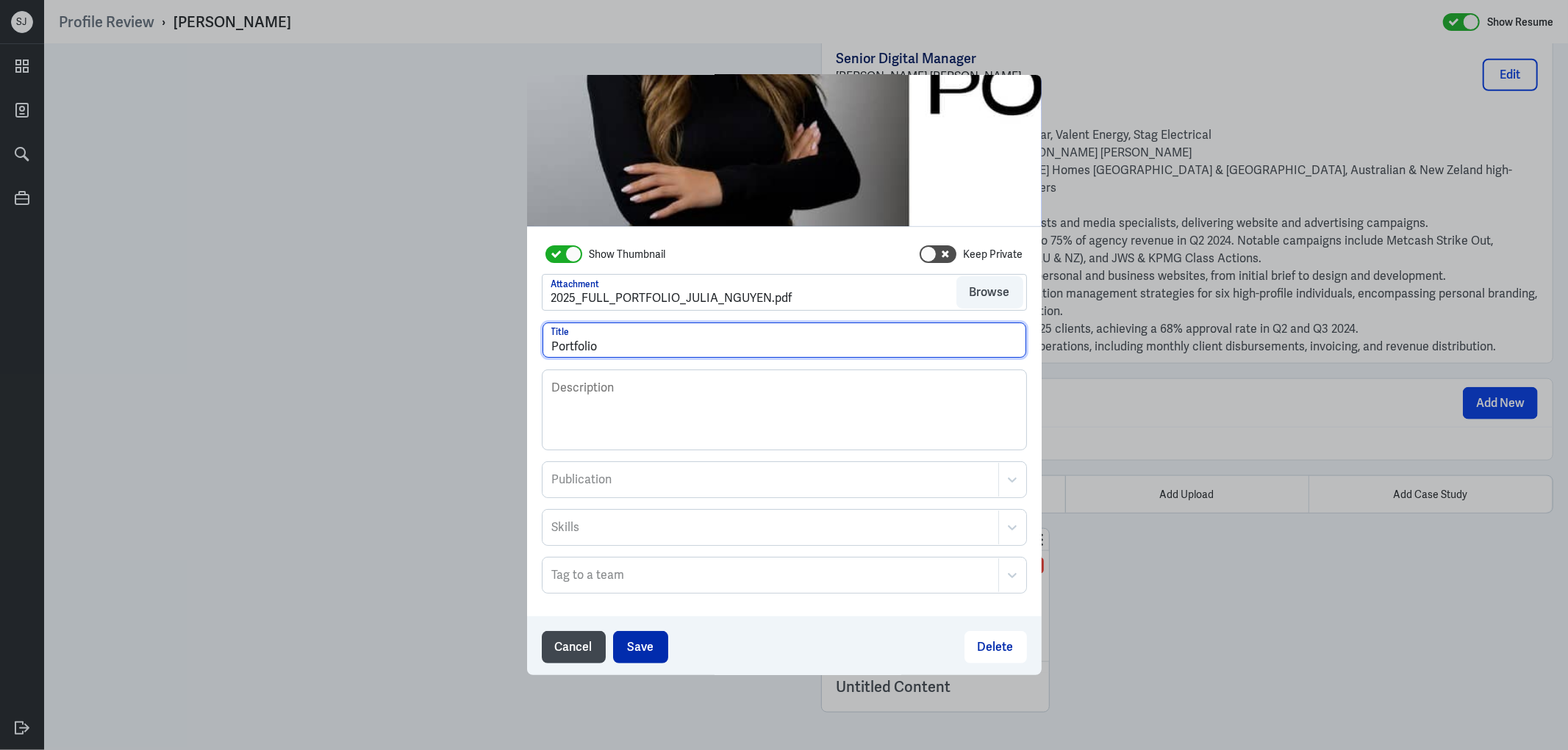
type input "Portfolio"
click at [630, 651] on button "Save" at bounding box center [640, 647] width 55 height 32
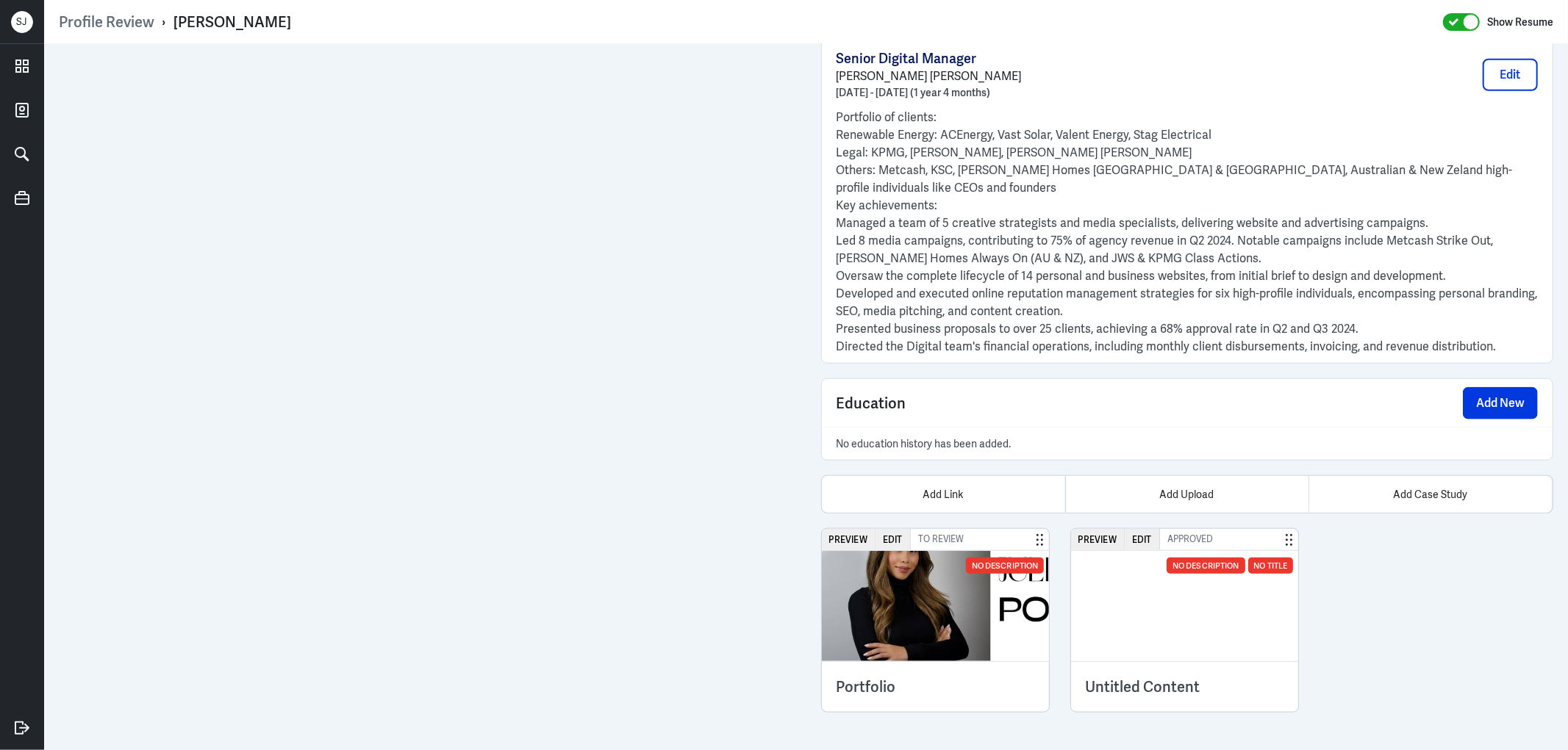
click at [886, 639] on img at bounding box center [935, 606] width 228 height 110
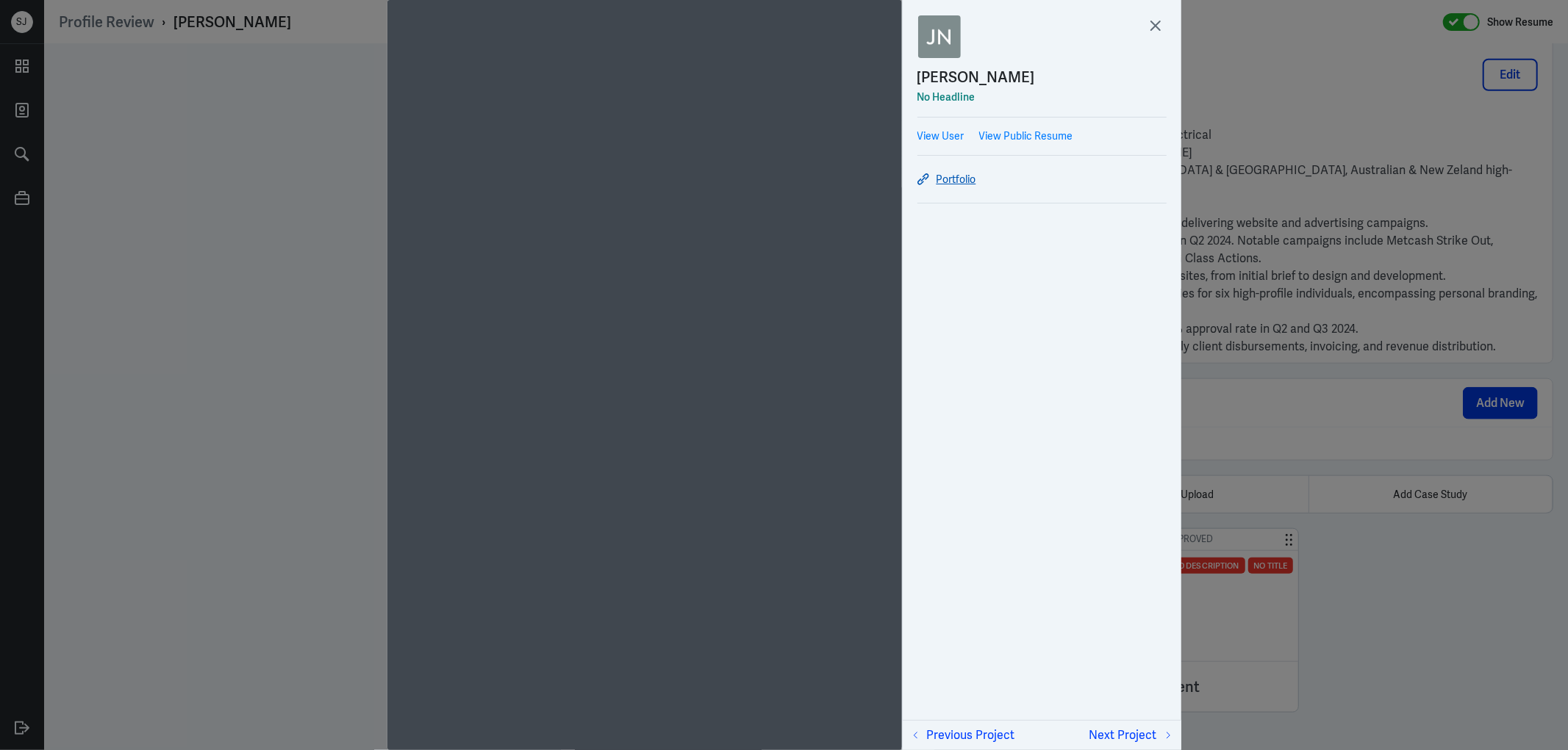
click at [955, 176] on link "Portfolio" at bounding box center [1042, 179] width 249 height 17
